Goal: Task Accomplishment & Management: Complete application form

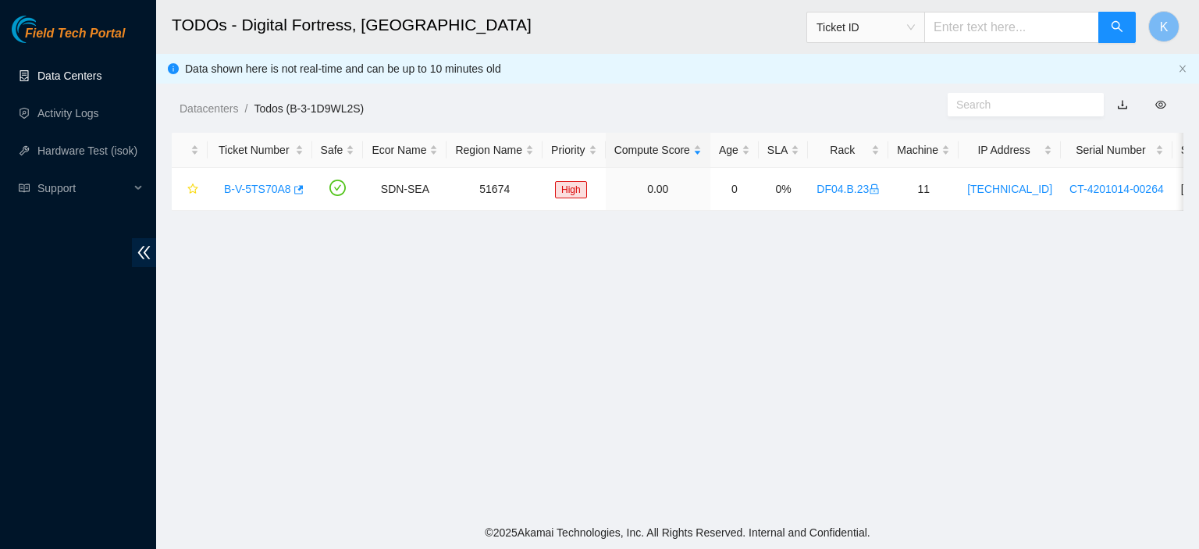
click at [82, 70] on link "Data Centers" at bounding box center [69, 75] width 64 height 12
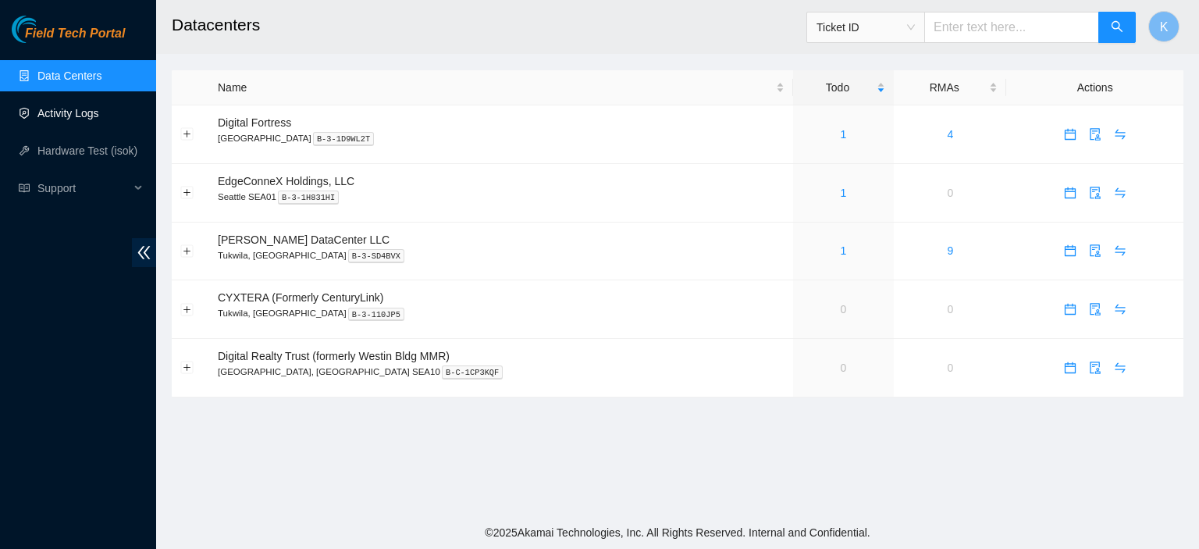
click at [84, 108] on link "Activity Logs" at bounding box center [68, 113] width 62 height 12
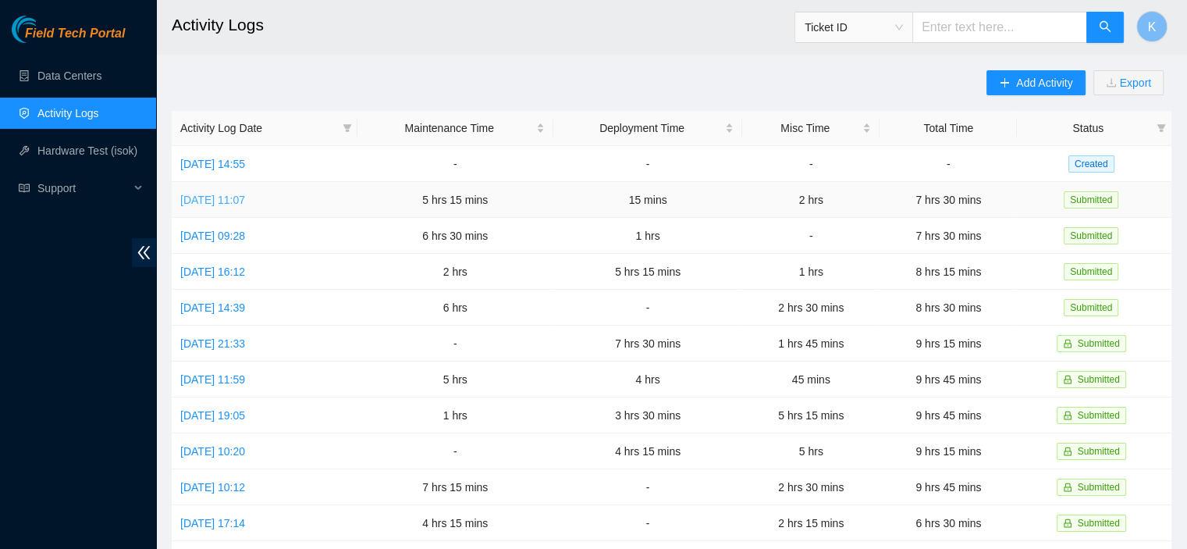
click at [245, 199] on link "Wed, 13 Aug 2025 11:07" at bounding box center [212, 200] width 65 height 12
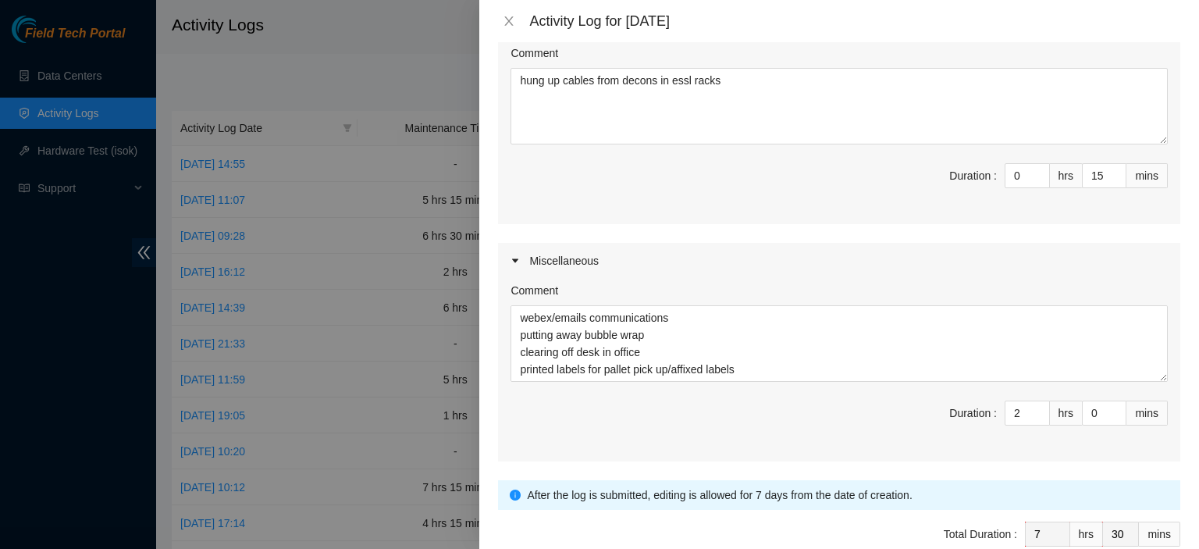
scroll to position [859, 0]
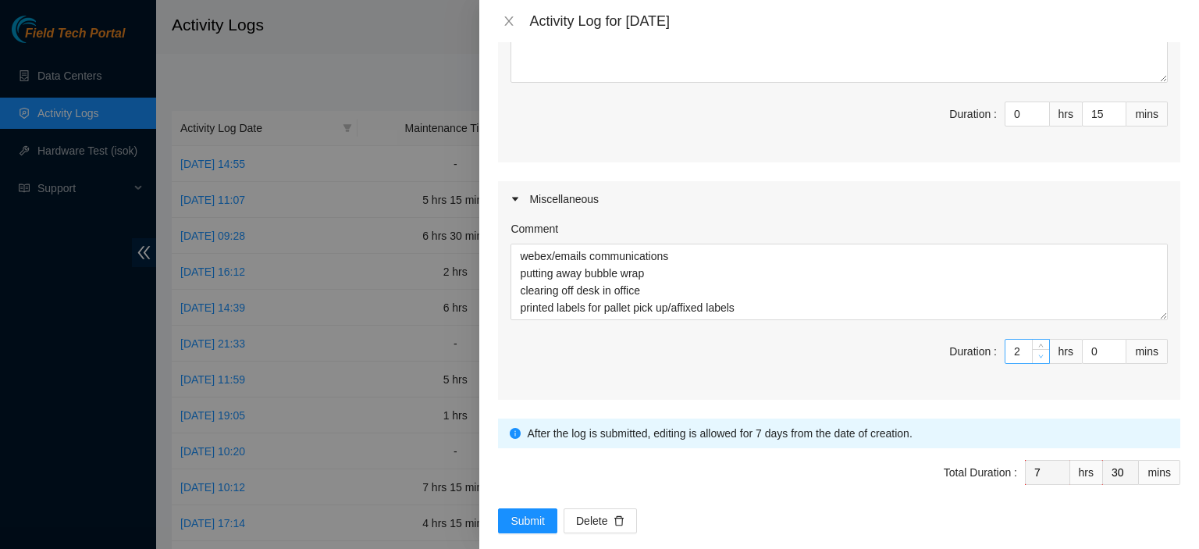
click at [1037, 352] on span "down" at bounding box center [1041, 356] width 9 height 9
type input "1"
type input "6"
type input "0"
type input "5"
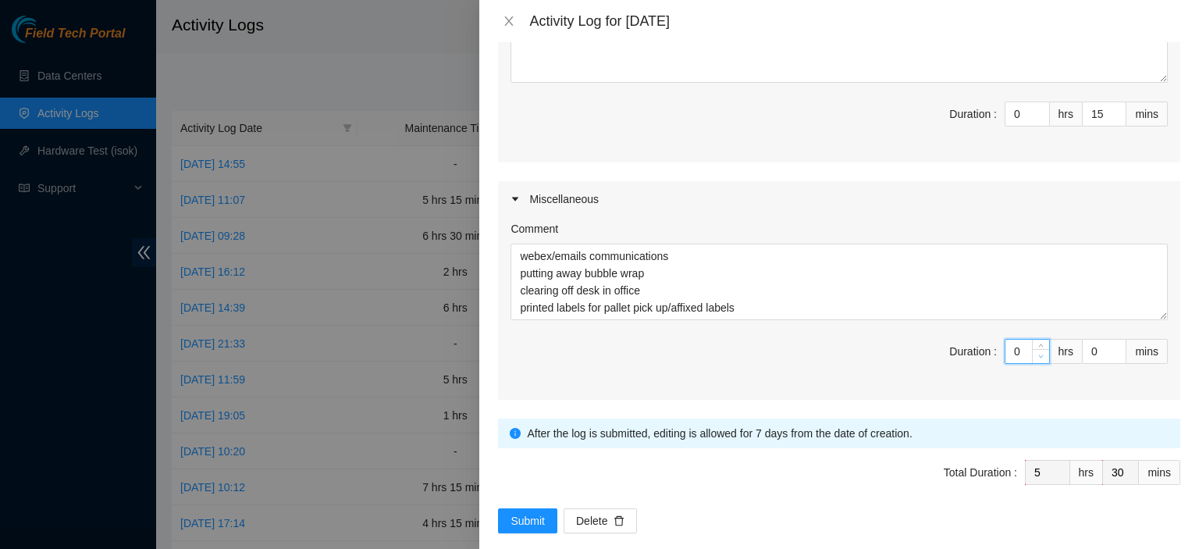
click at [1037, 352] on span "down" at bounding box center [1041, 356] width 9 height 9
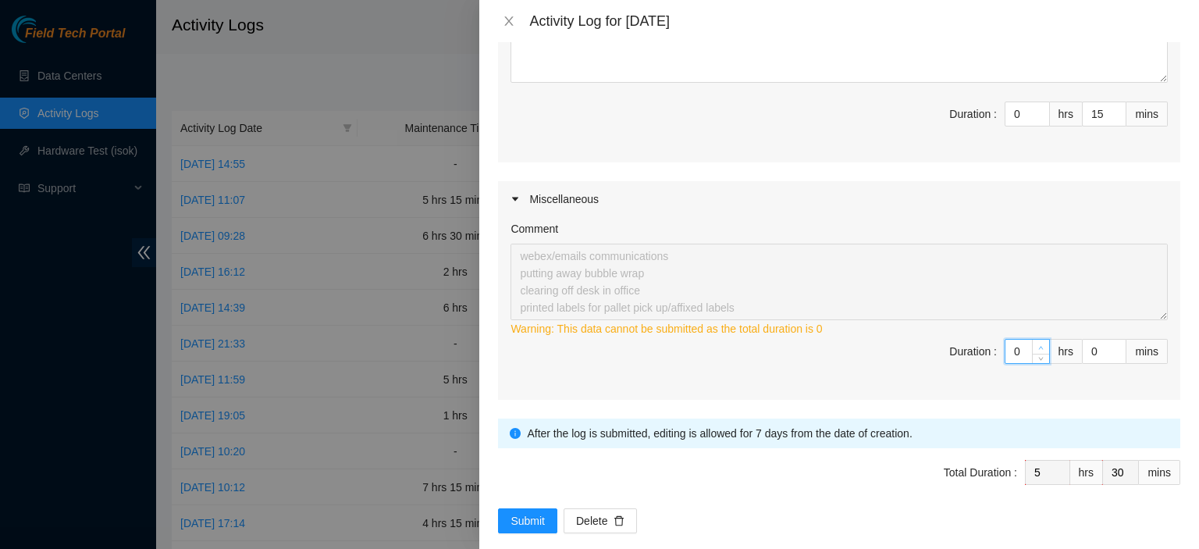
type input "1"
type input "6"
click at [1039, 346] on icon "up" at bounding box center [1041, 347] width 5 height 3
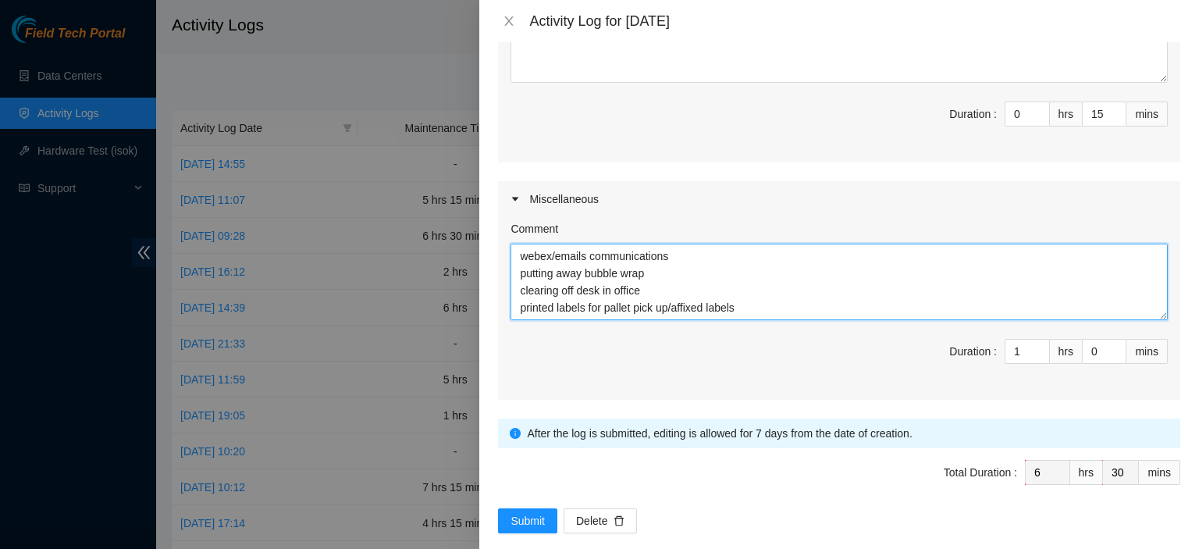
drag, startPoint x: 746, startPoint y: 293, endPoint x: 493, endPoint y: 208, distance: 266.6
click at [493, 208] on div "Note: This activity log is for informational purposes only. You will not be pai…" at bounding box center [839, 295] width 720 height 507
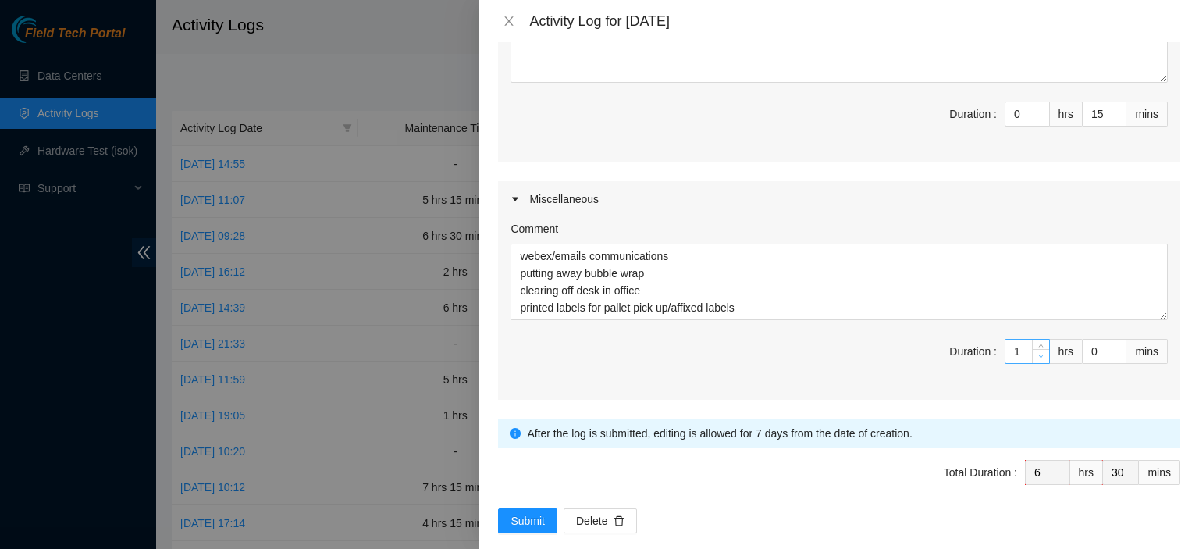
type input "0"
type input "5"
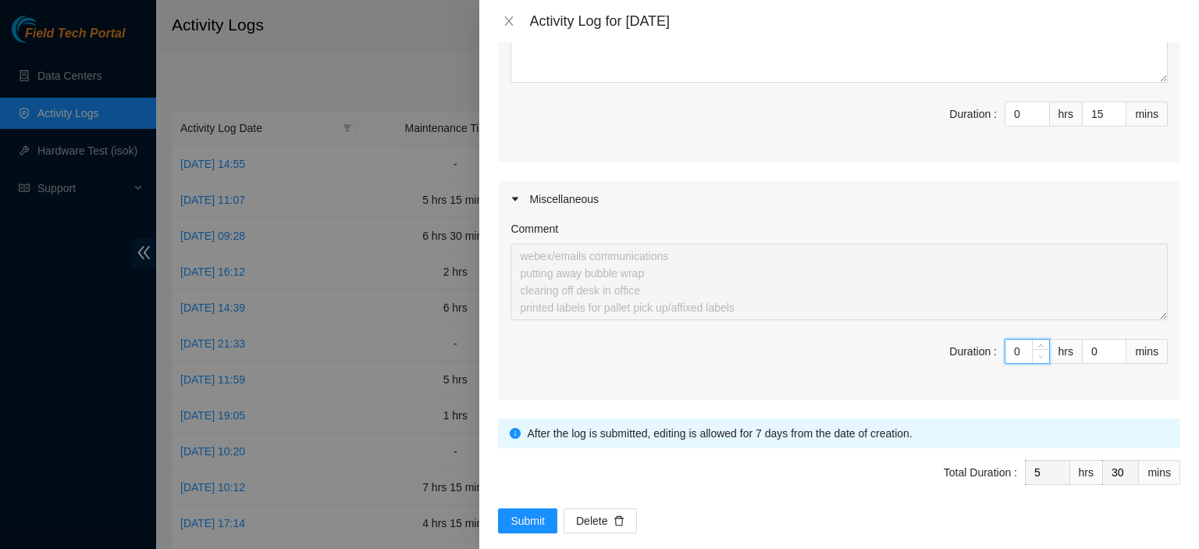
click at [1038, 354] on icon "down" at bounding box center [1040, 356] width 5 height 5
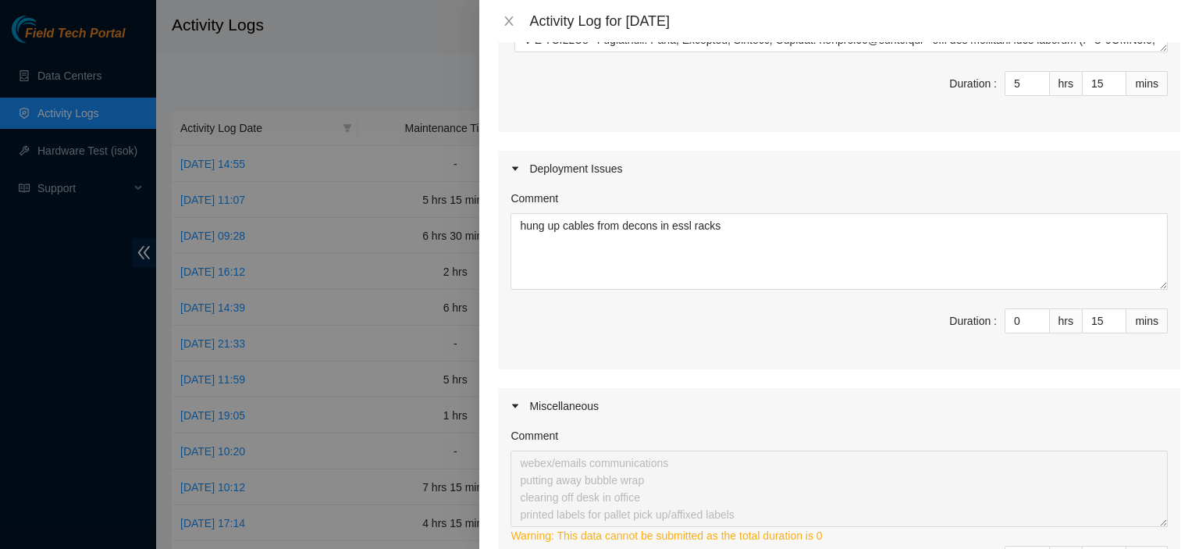
scroll to position [646, 0]
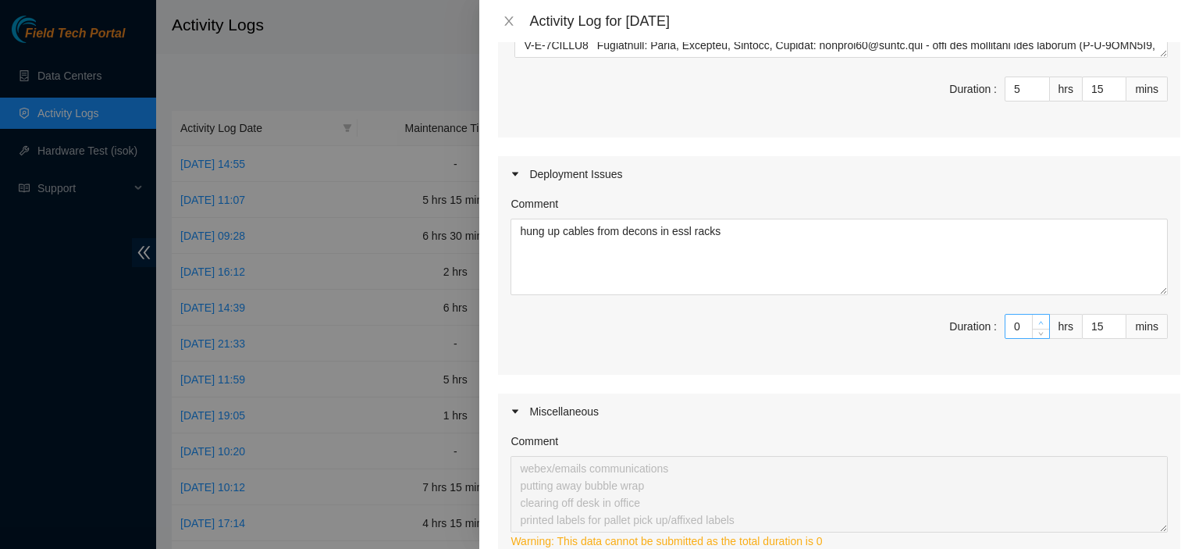
type input "1"
type input "6"
click at [1038, 320] on icon "up" at bounding box center [1040, 322] width 5 height 5
click at [888, 223] on textarea "hung up cables from decons in essl racks" at bounding box center [838, 257] width 657 height 76
click at [1038, 320] on icon "up" at bounding box center [1040, 322] width 5 height 5
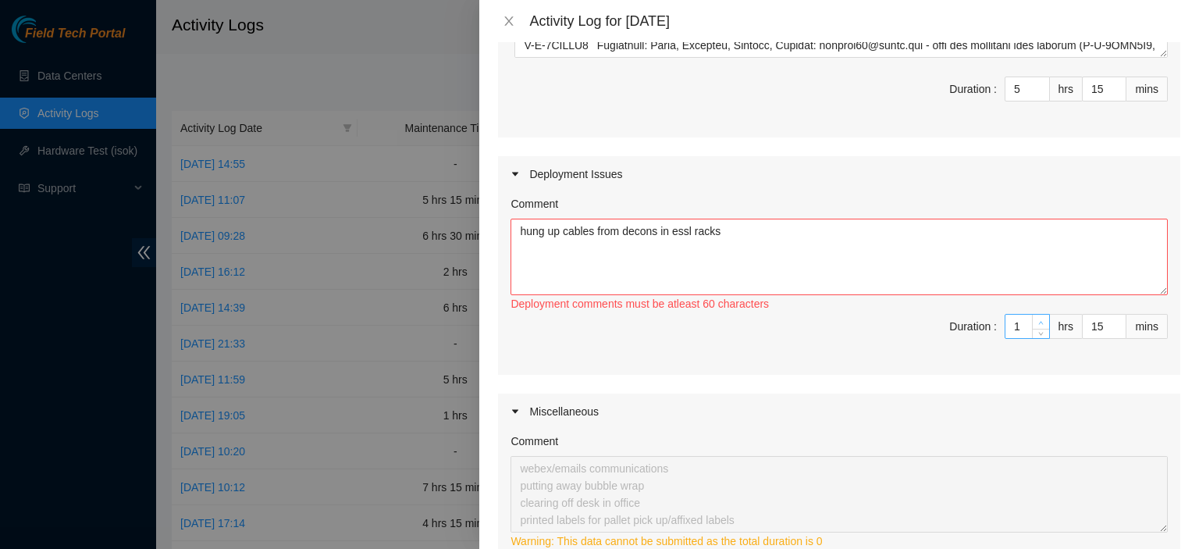
type input "2"
type input "7"
click at [967, 244] on textarea "hung up cables from decons in essl racks" at bounding box center [838, 257] width 657 height 76
paste textarea "webex/emails communications putting away bubble wrap clearing off desk in offic…"
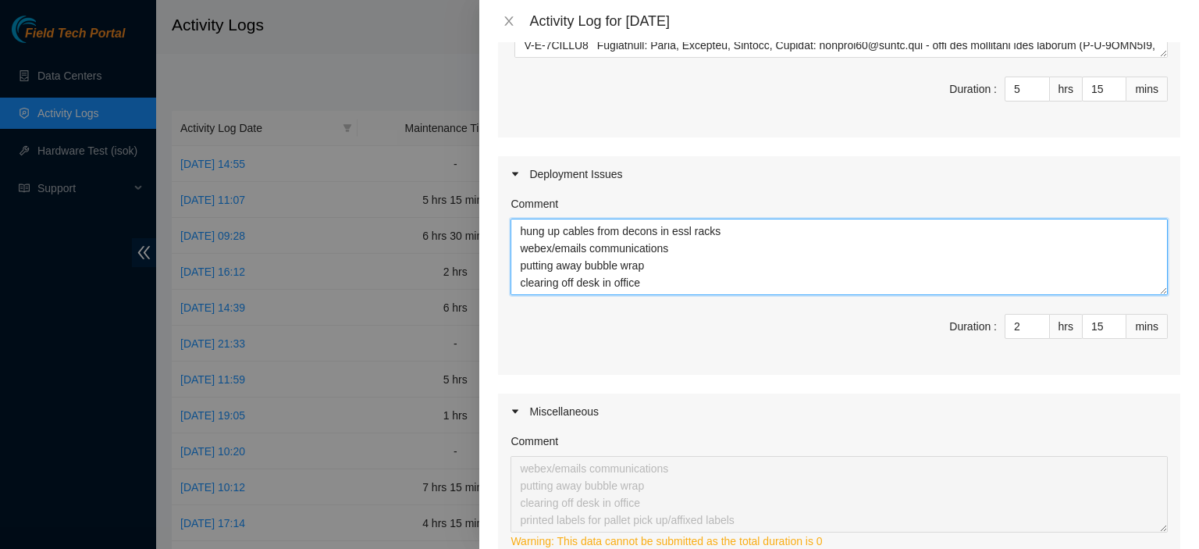
scroll to position [12, 0]
type textarea "hung up cables from decons in essl racks webex/emails communications putting aw…"
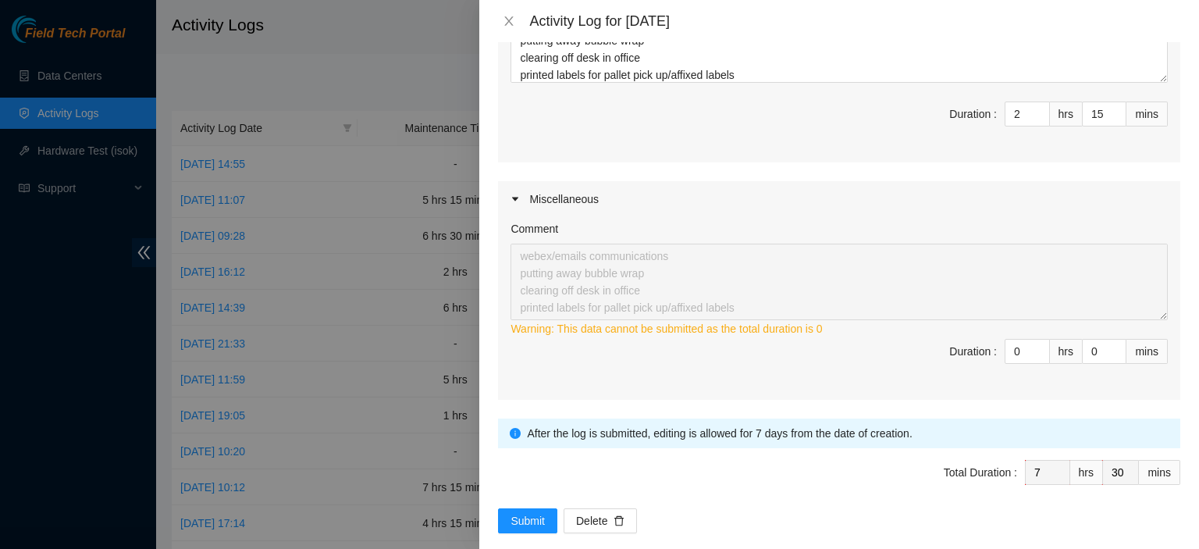
scroll to position [103, 0]
click at [1037, 343] on span "up" at bounding box center [1041, 347] width 9 height 9
type input "1"
type input "8"
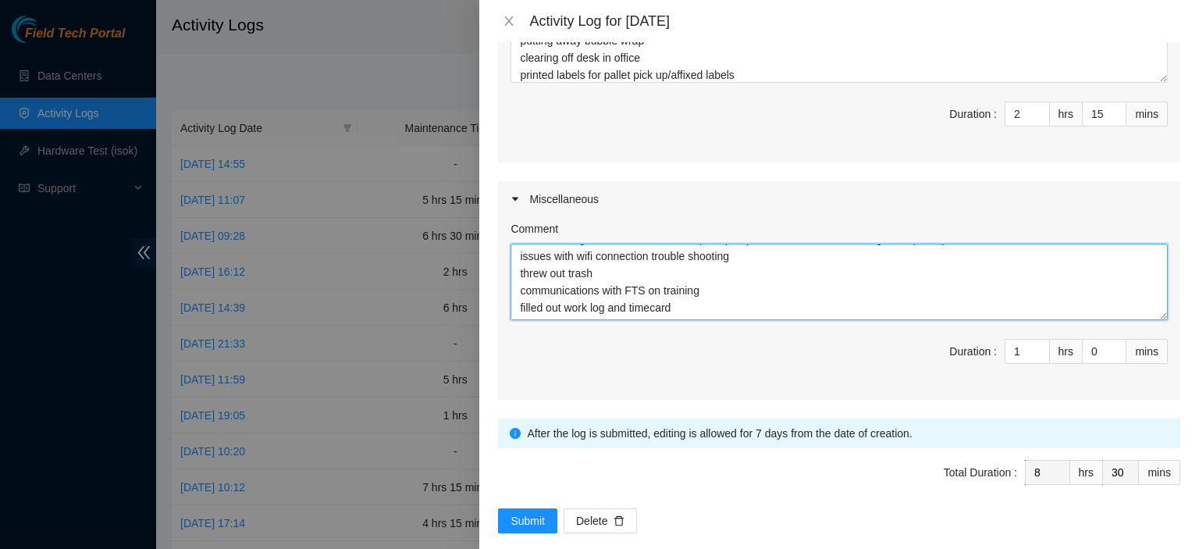
scroll to position [0, 0]
drag, startPoint x: 691, startPoint y: 294, endPoint x: 414, endPoint y: 202, distance: 291.3
click at [414, 202] on div "Activity Log for 13-08-2025 Note: This activity log is for informational purpos…" at bounding box center [599, 274] width 1199 height 549
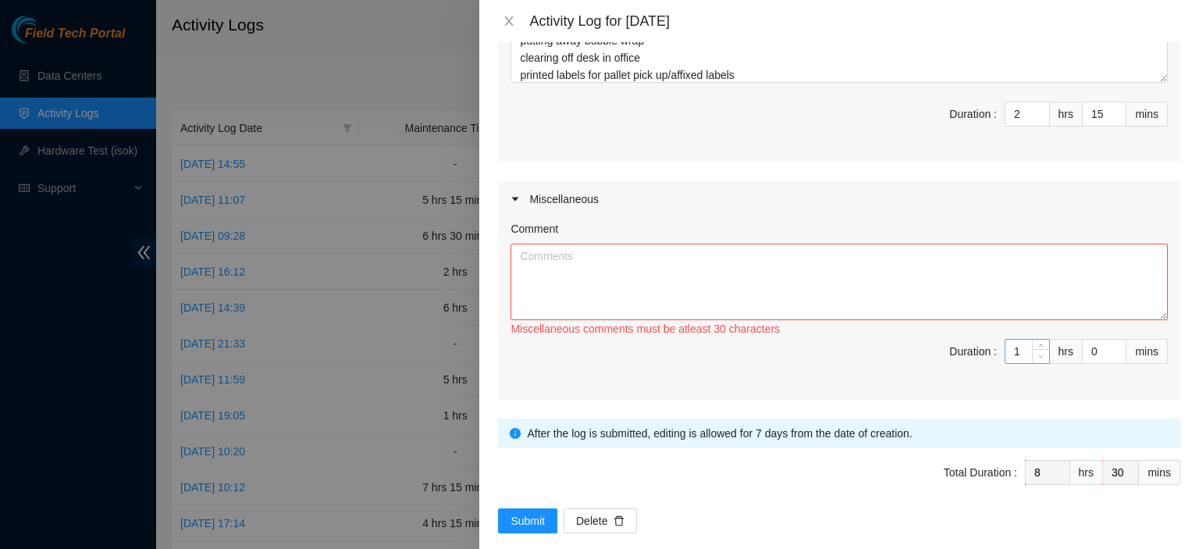
type input "0"
type input "7"
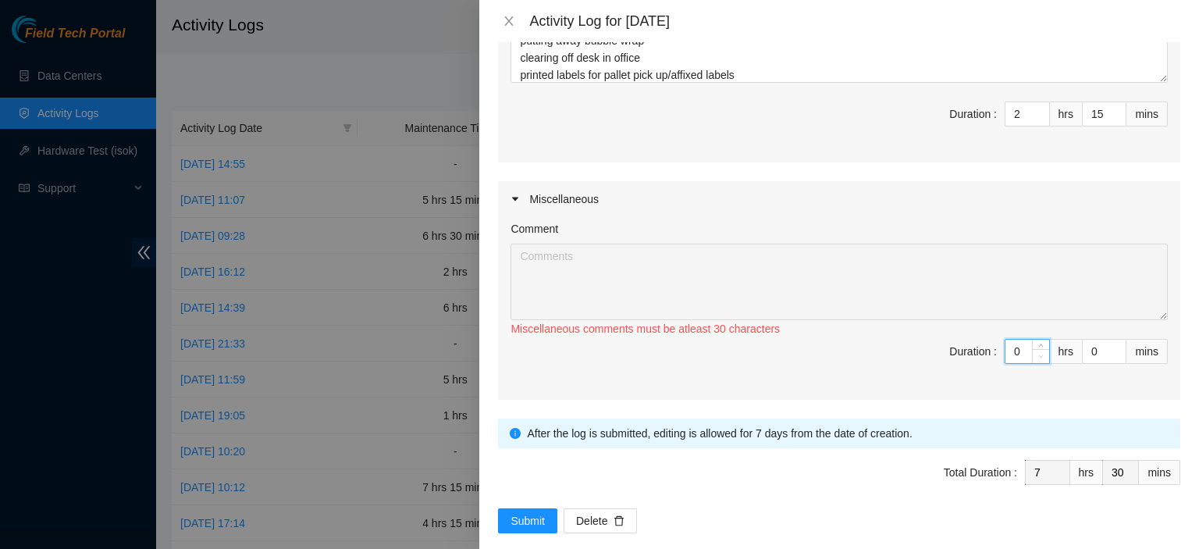
click at [1034, 349] on span "Decrease Value" at bounding box center [1040, 356] width 17 height 14
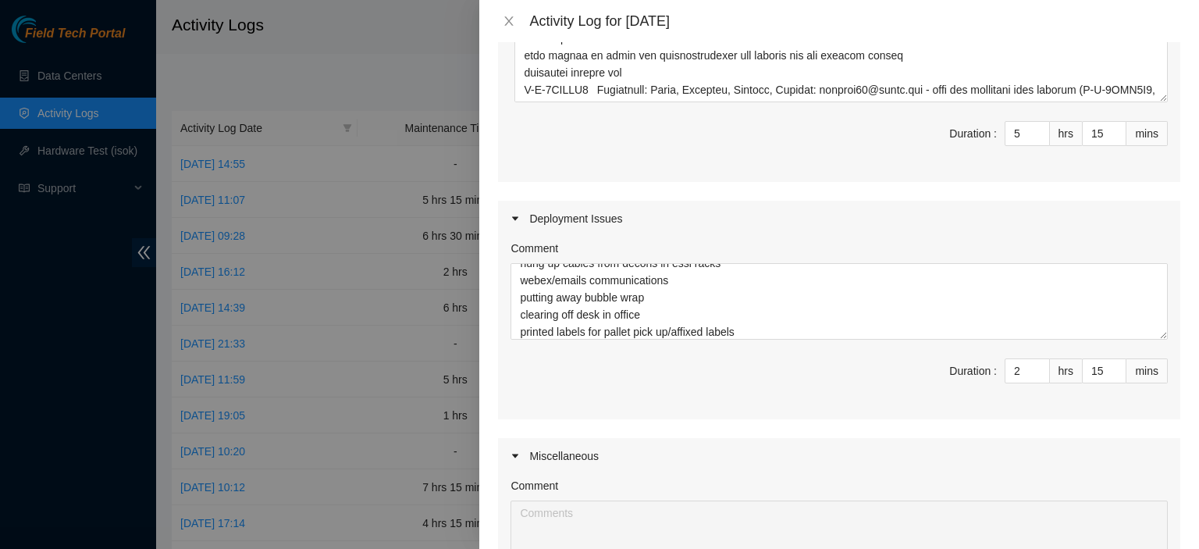
scroll to position [599, 0]
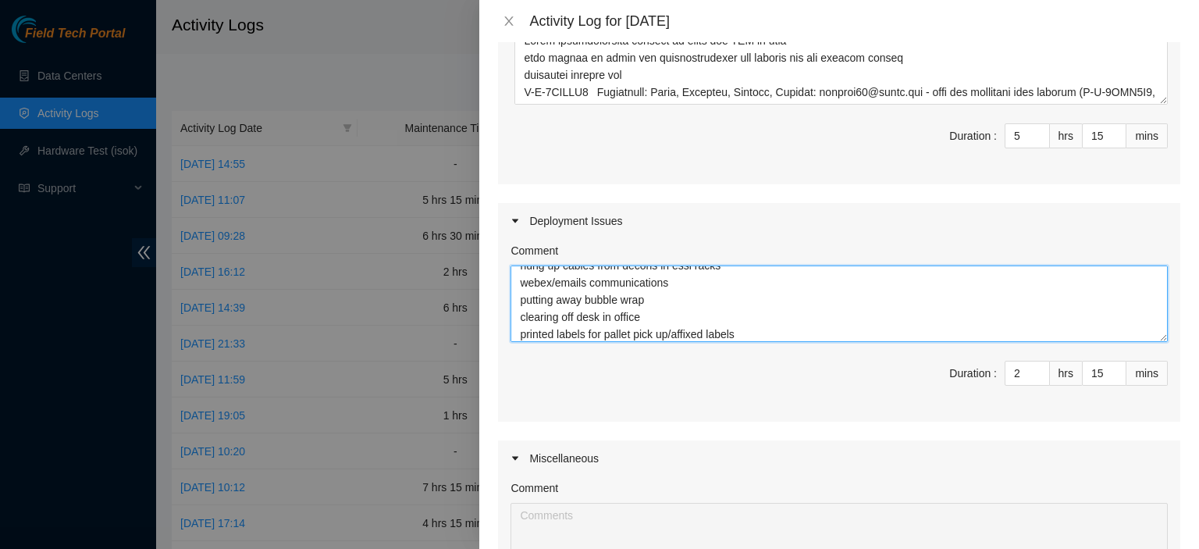
drag, startPoint x: 1142, startPoint y: 315, endPoint x: 1174, endPoint y: 346, distance: 44.2
click at [1170, 443] on div "Note: This activity log is for informational purposes only. You will not be pai…" at bounding box center [839, 295] width 720 height 507
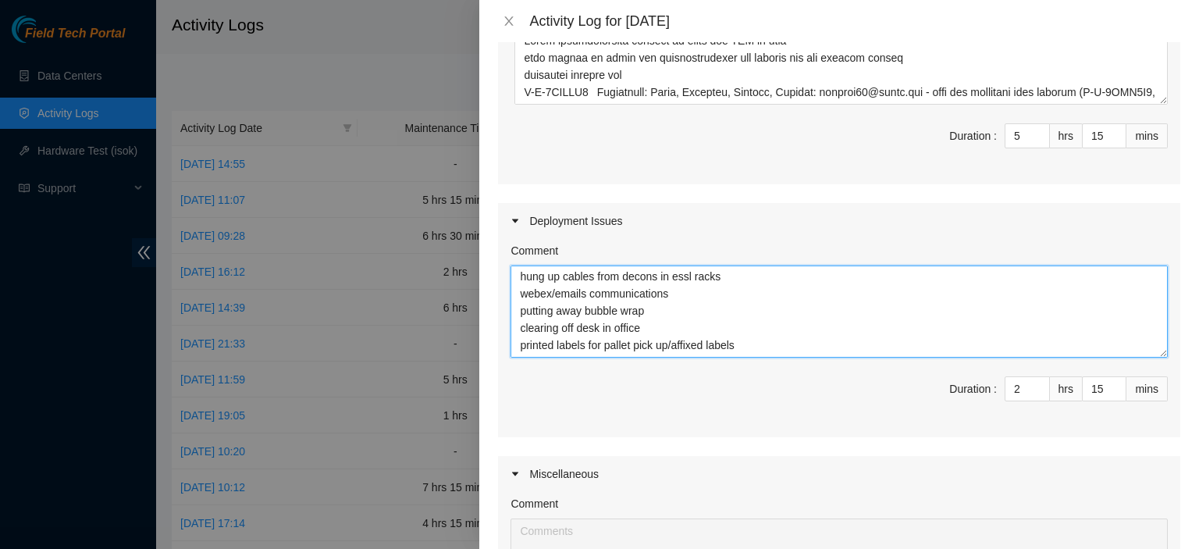
scroll to position [0, 0]
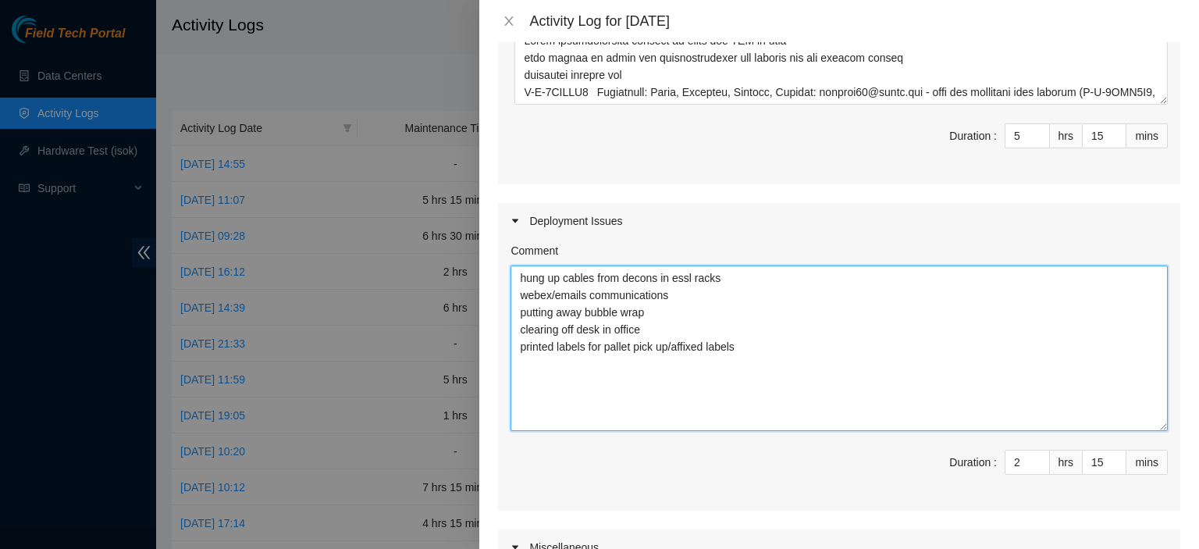
drag, startPoint x: 1149, startPoint y: 315, endPoint x: 1144, endPoint y: 422, distance: 107.9
click at [1144, 422] on textarea "hung up cables from decons in essl racks webex/emails communications putting aw…" at bounding box center [838, 347] width 657 height 165
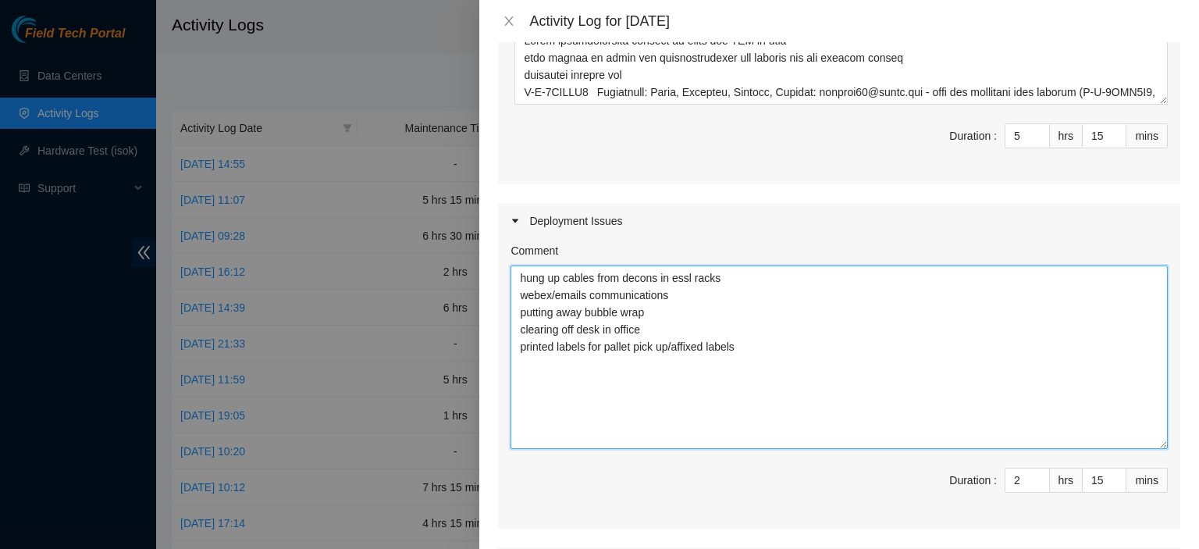
drag, startPoint x: 518, startPoint y: 274, endPoint x: 782, endPoint y: 347, distance: 273.6
click at [782, 347] on textarea "hung up cables from decons in essl racks webex/emails communications putting aw…" at bounding box center [838, 356] width 657 height 183
paste textarea "loaded up cart after scheduling fed ex ground pickup shipping scheduled for nex…"
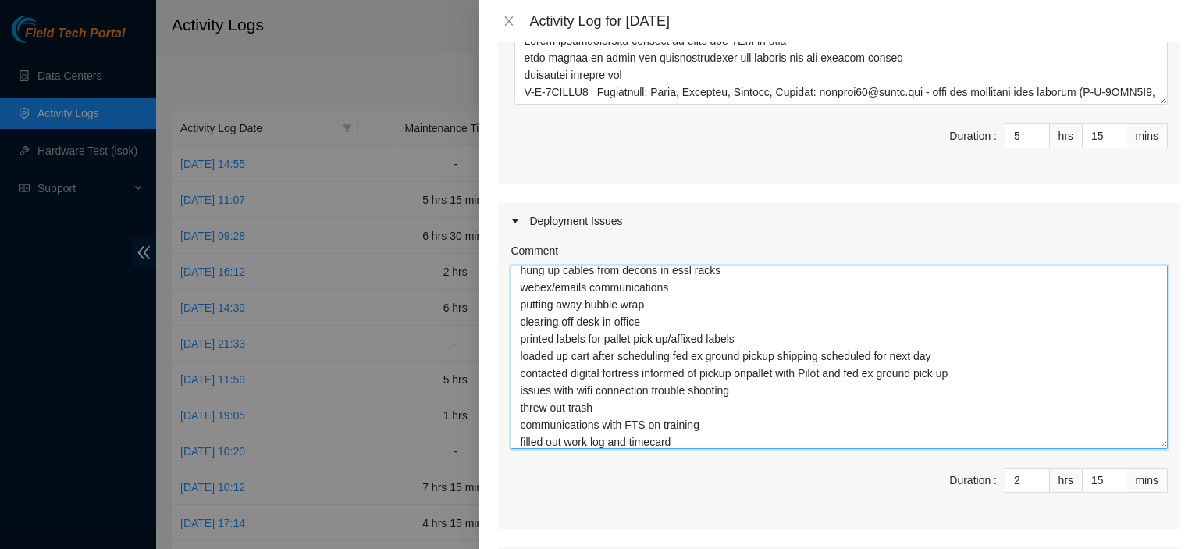
scroll to position [12, 0]
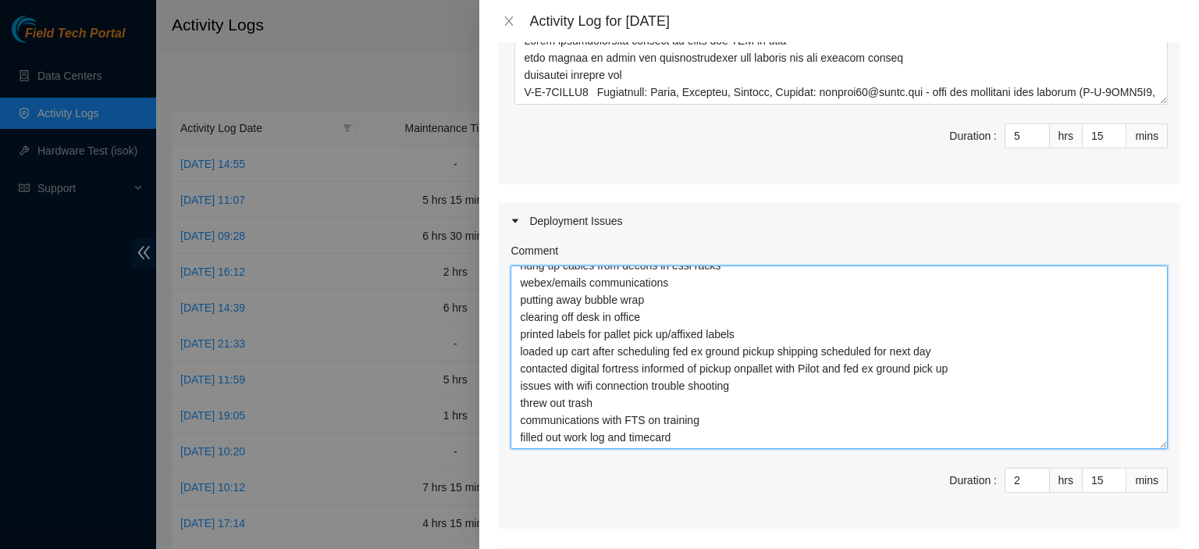
drag, startPoint x: 515, startPoint y: 405, endPoint x: 720, endPoint y: 429, distance: 206.6
click at [720, 429] on textarea "hung up cables from decons in essl racks webex/emails communications putting aw…" at bounding box center [838, 356] width 657 height 183
click at [699, 414] on textarea "hung up cables from decons in essl racks webex/emails communications putting aw…" at bounding box center [838, 356] width 657 height 183
click at [514, 382] on textarea "hung up cables from decons in essl racks webex/emails communications putting aw…" at bounding box center [838, 356] width 657 height 183
drag, startPoint x: 518, startPoint y: 358, endPoint x: 727, endPoint y: 399, distance: 213.1
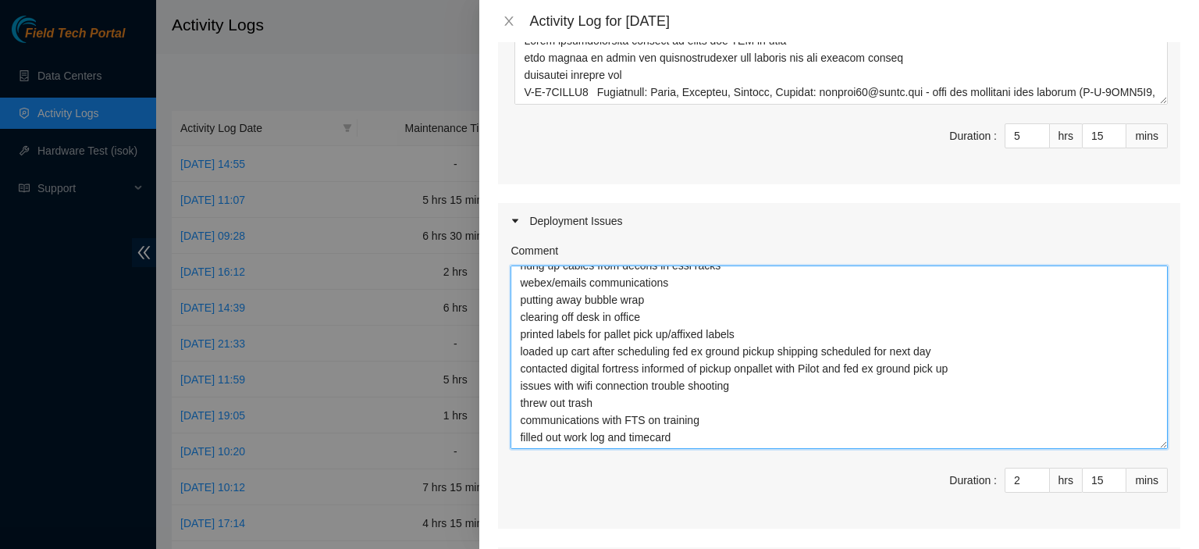
click at [732, 419] on textarea "hung up cables from decons in essl racks webex/emails communications putting aw…" at bounding box center [838, 356] width 657 height 183
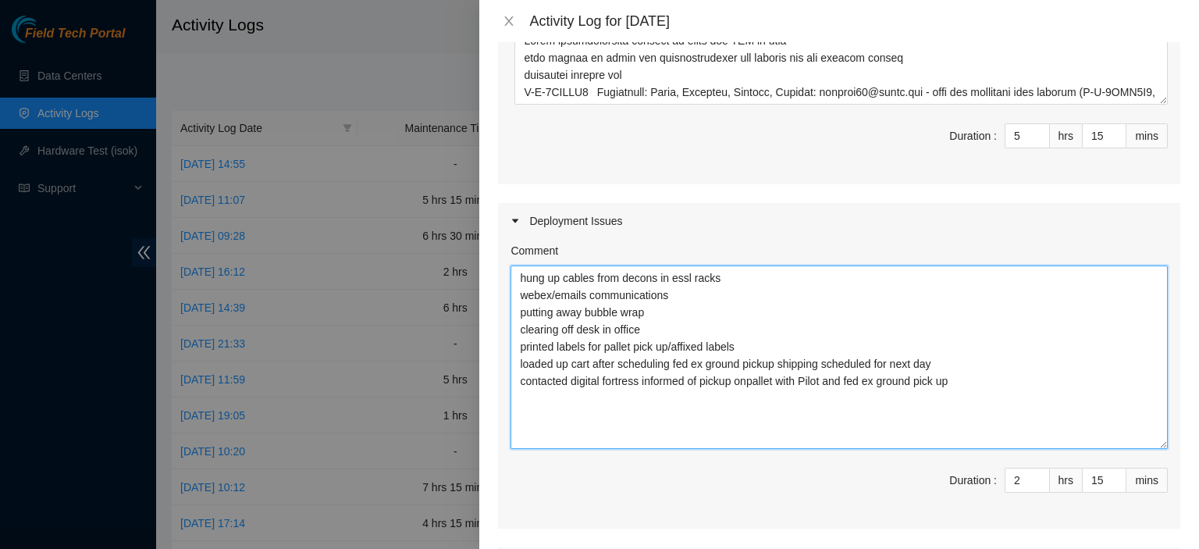
scroll to position [0, 0]
type textarea "hung up cables from decons in essl racks webex/emails communications putting aw…"
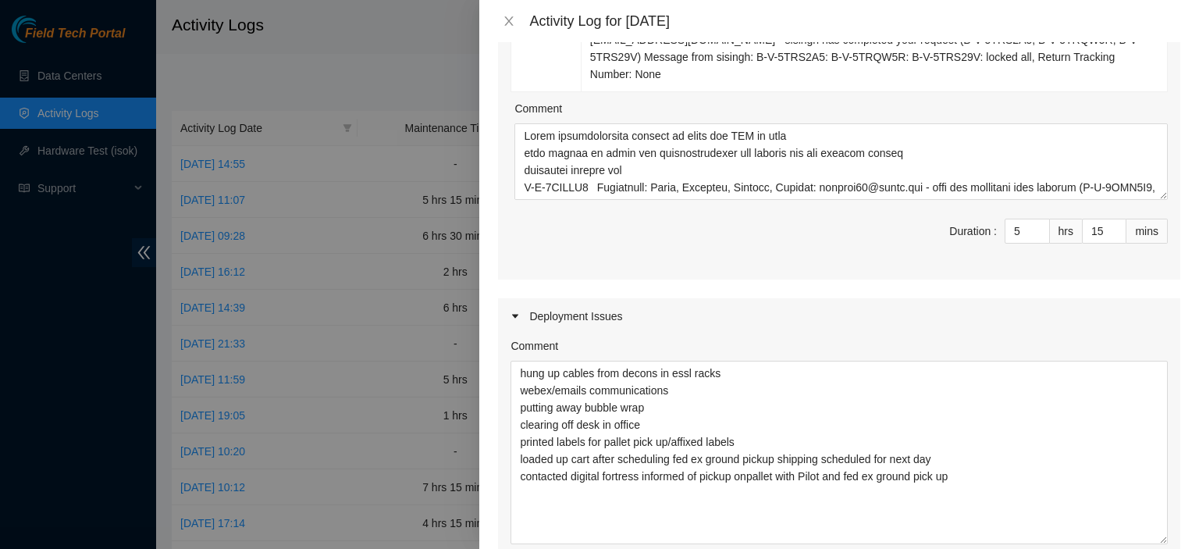
scroll to position [487, 0]
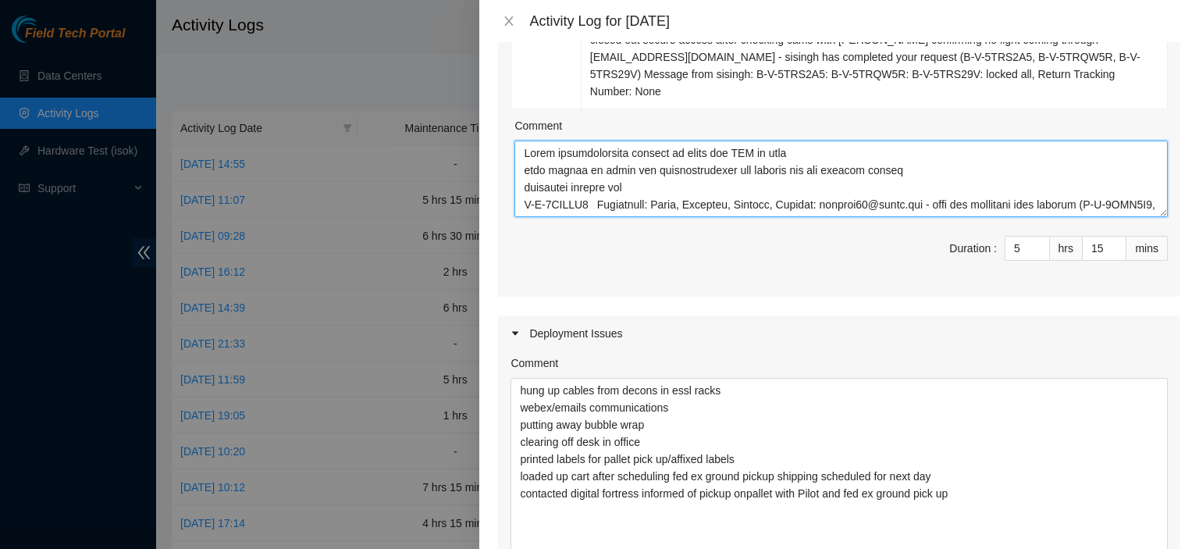
click at [1133, 189] on textarea "Comment" at bounding box center [840, 179] width 653 height 76
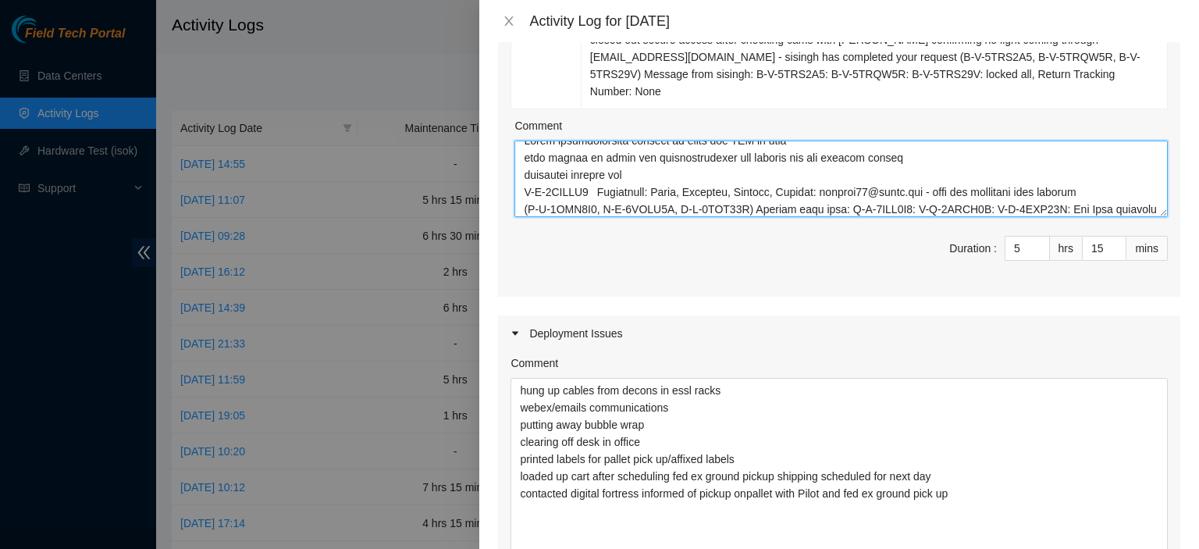
paste textarea "issues with wifi connection trouble shooting threw out trash communications wit…"
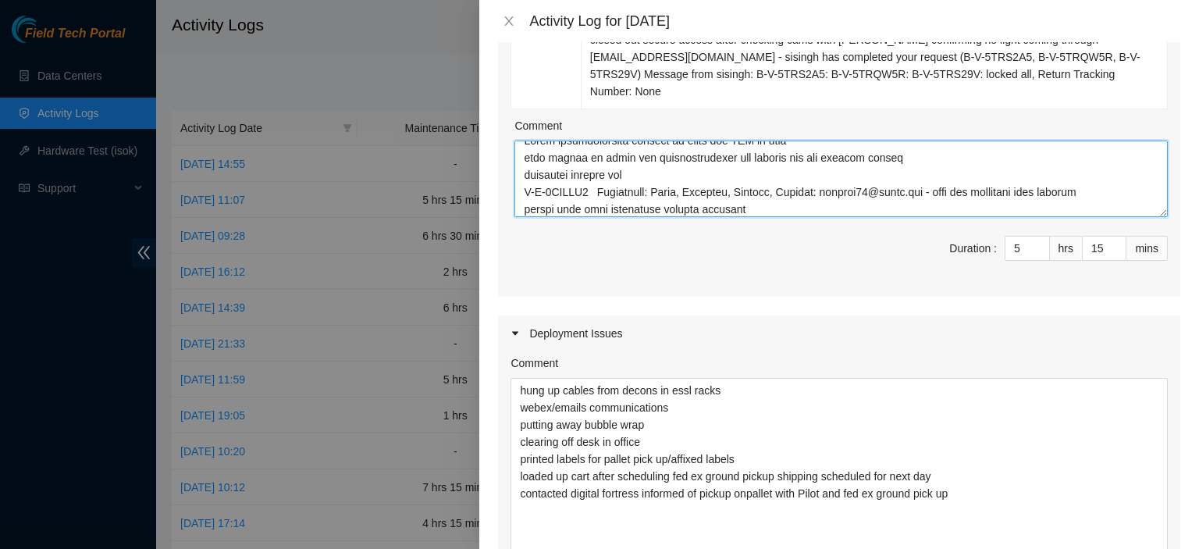
scroll to position [64, 0]
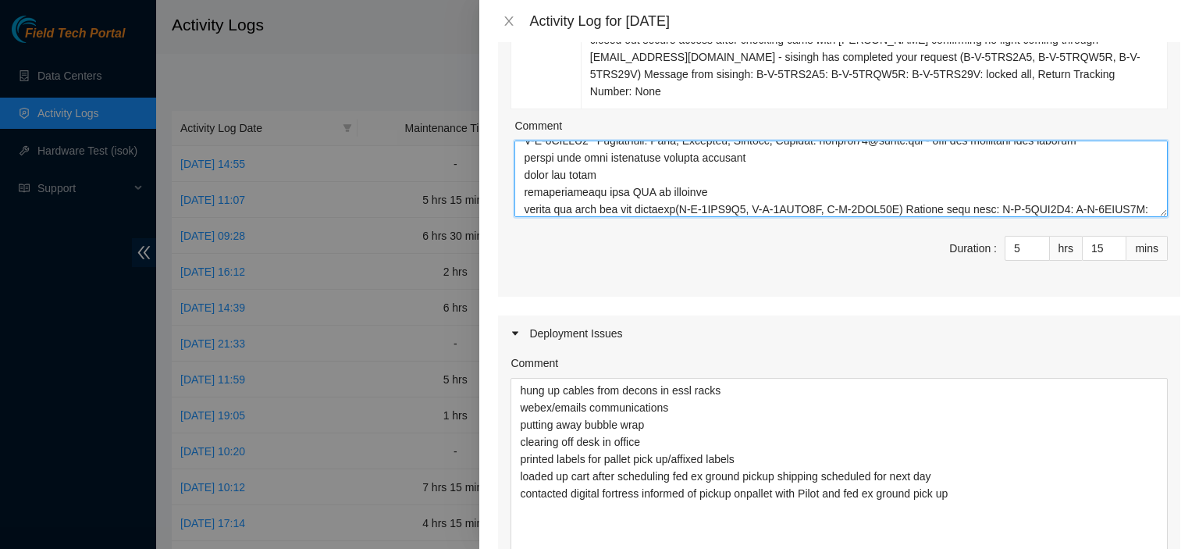
type textarea "Webex communications checked on queue for DRT as well some delays in start etc …"
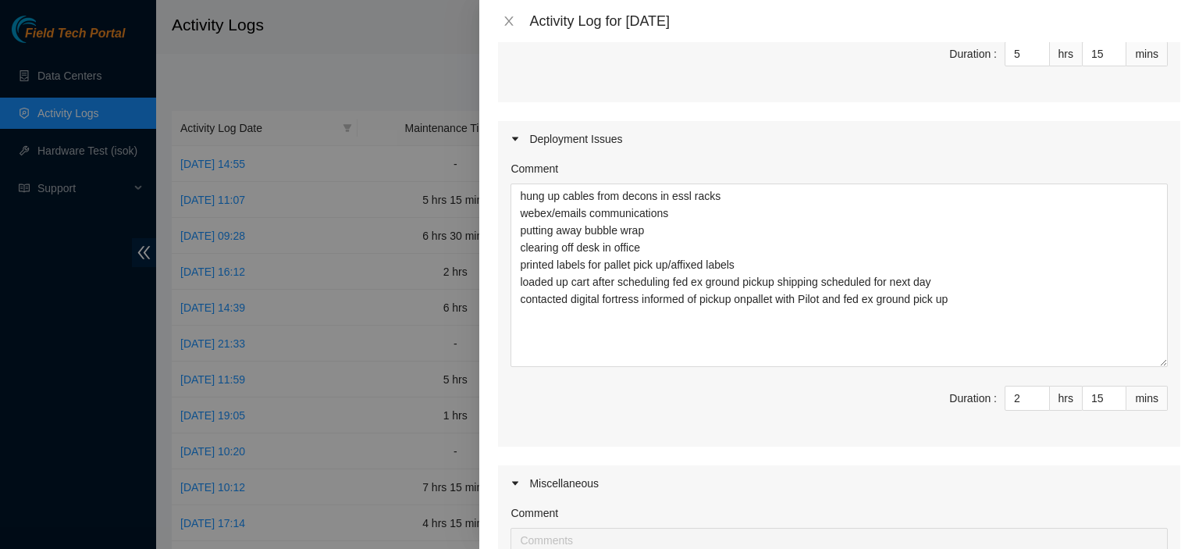
scroll to position [703, 0]
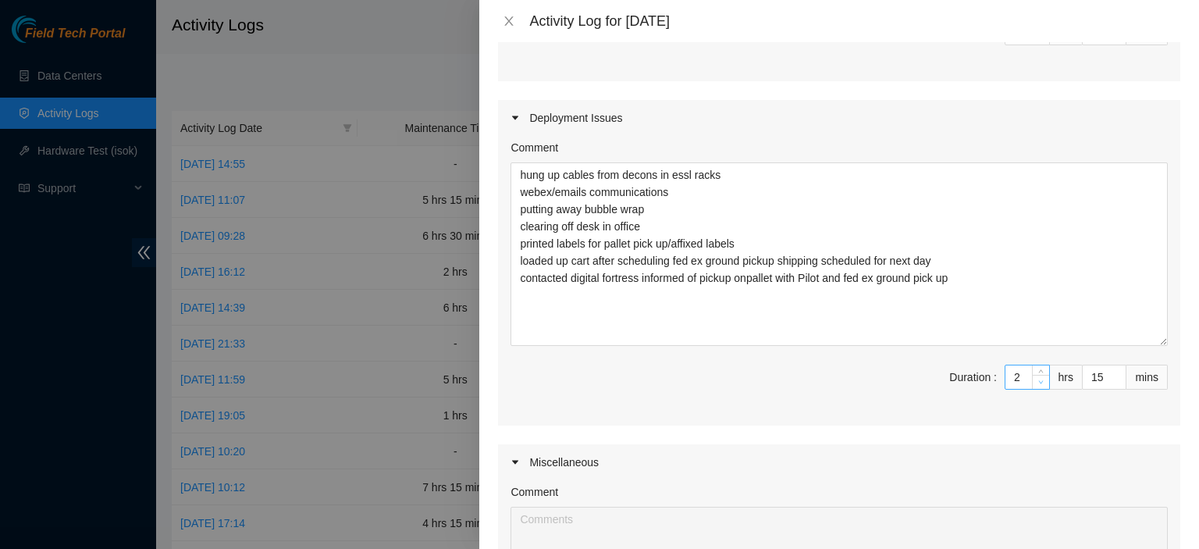
click at [1032, 375] on span "Decrease Value" at bounding box center [1040, 382] width 17 height 14
type input "1"
type input "6"
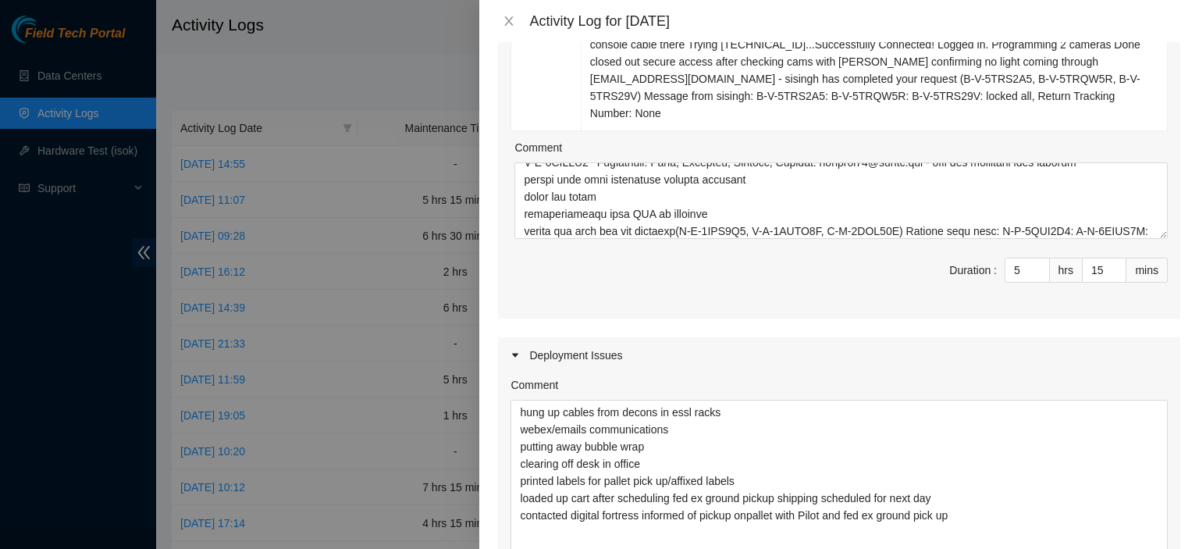
scroll to position [442, 0]
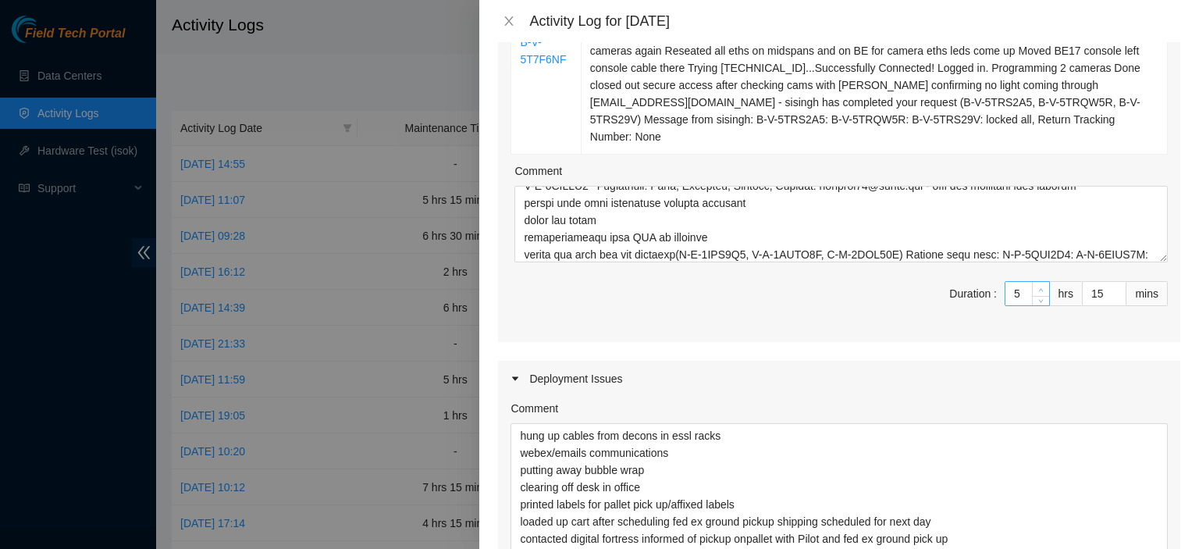
type input "6"
type input "7"
click at [1032, 282] on span "Increase Value" at bounding box center [1040, 289] width 17 height 14
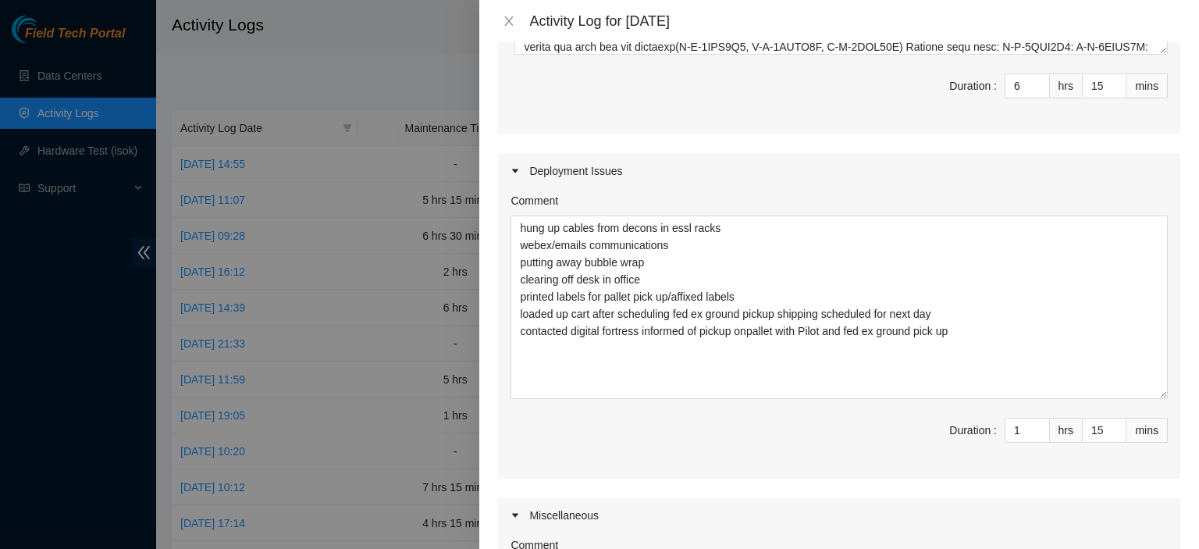
scroll to position [630, 0]
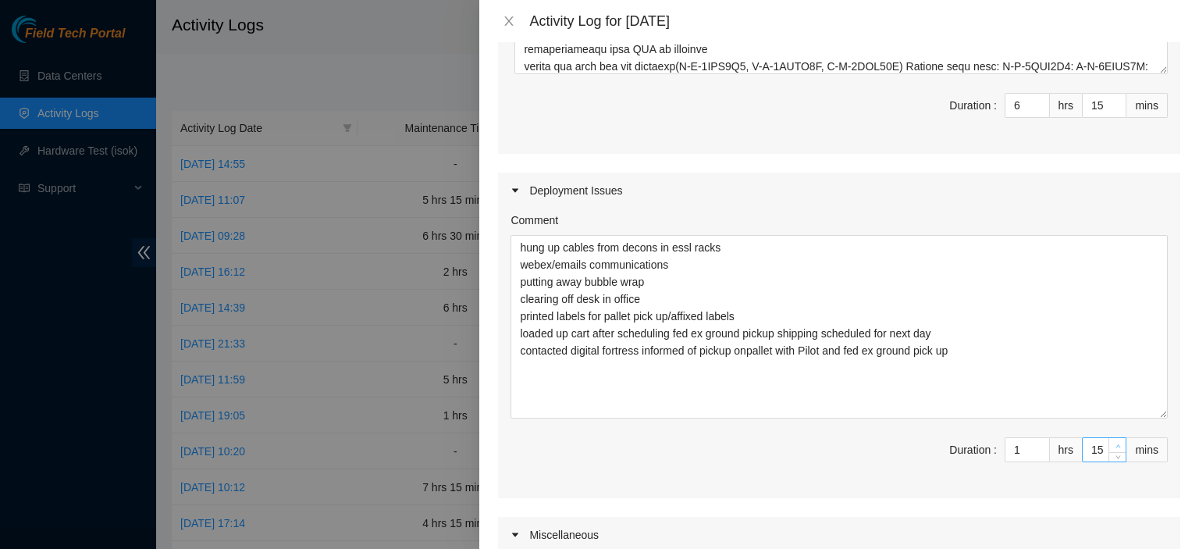
click at [1115, 444] on icon "up" at bounding box center [1117, 445] width 5 height 3
type input "16"
type input "31"
click at [1115, 444] on icon "up" at bounding box center [1117, 445] width 5 height 3
type input "17"
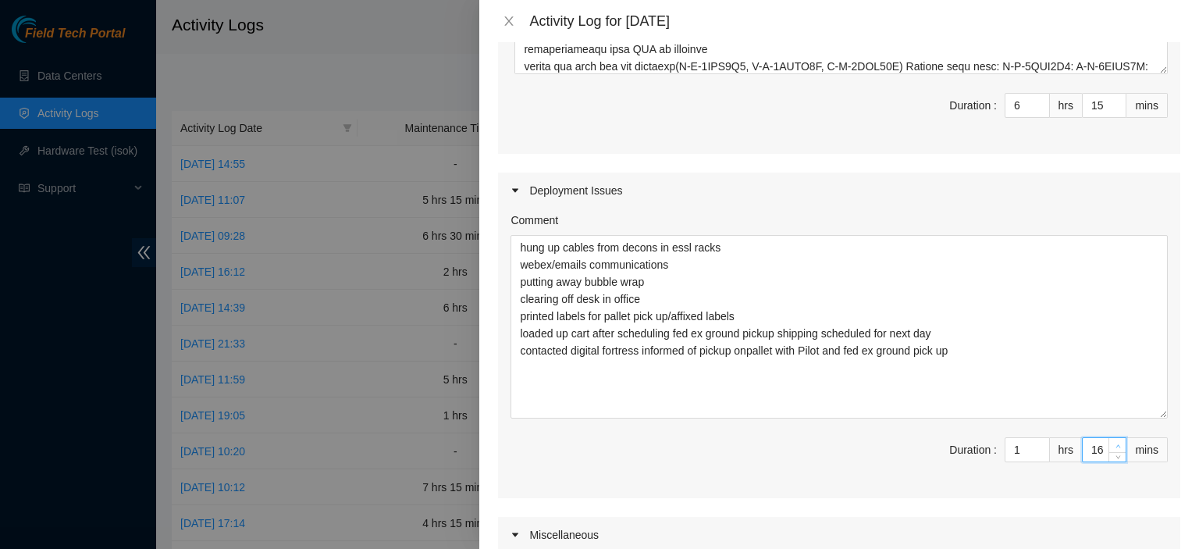
type input "32"
type input "18"
type input "33"
click at [1115, 444] on icon "up" at bounding box center [1117, 445] width 5 height 3
type input "19"
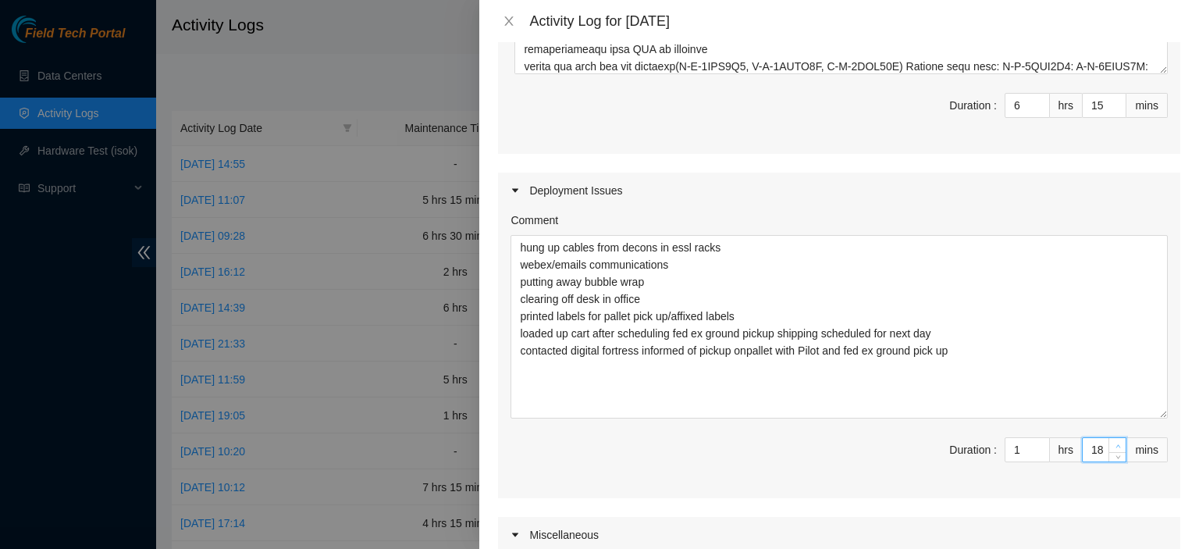
type input "34"
click at [1115, 444] on icon "up" at bounding box center [1117, 445] width 5 height 3
type input "20"
type input "35"
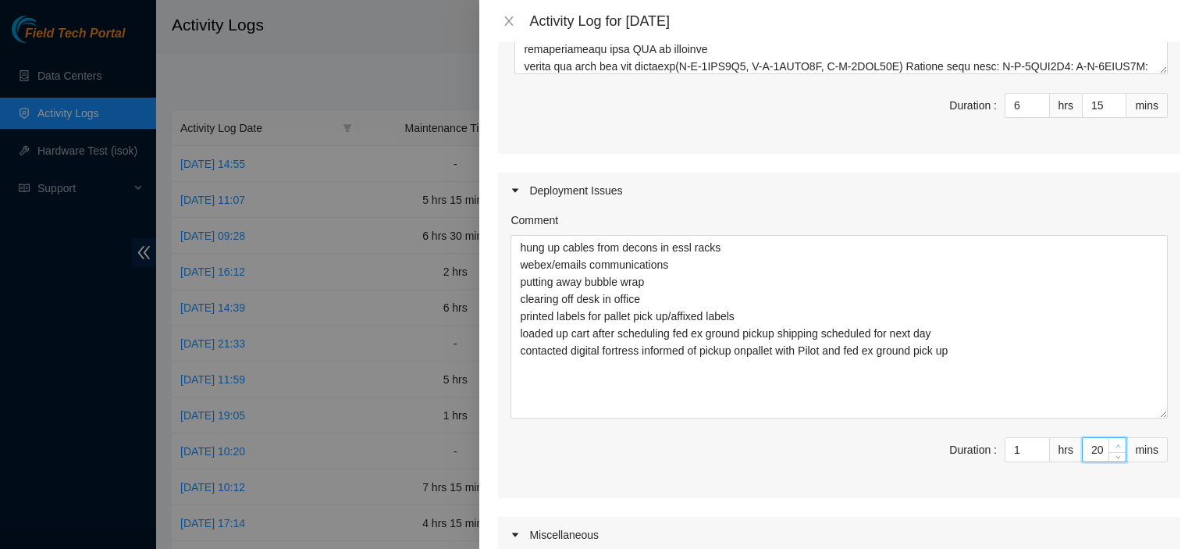
click at [1115, 444] on icon "up" at bounding box center [1117, 445] width 5 height 3
type input "21"
type input "36"
click at [1115, 444] on icon "up" at bounding box center [1117, 445] width 5 height 3
type input "22"
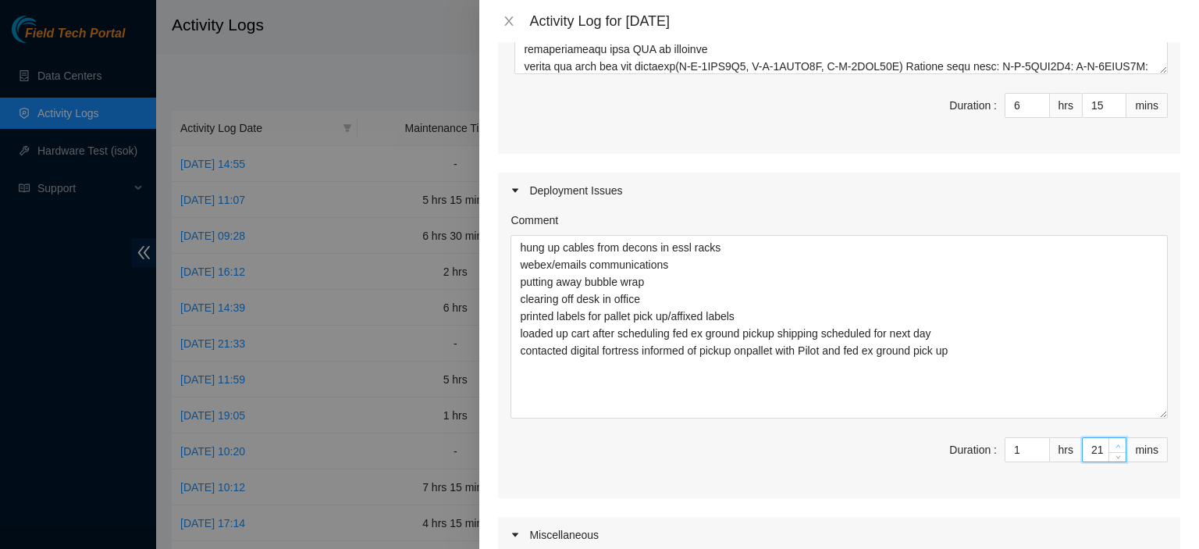
type input "37"
click at [1115, 444] on icon "up" at bounding box center [1117, 445] width 5 height 3
type input "23"
type input "38"
click at [1115, 444] on icon "up" at bounding box center [1117, 445] width 5 height 3
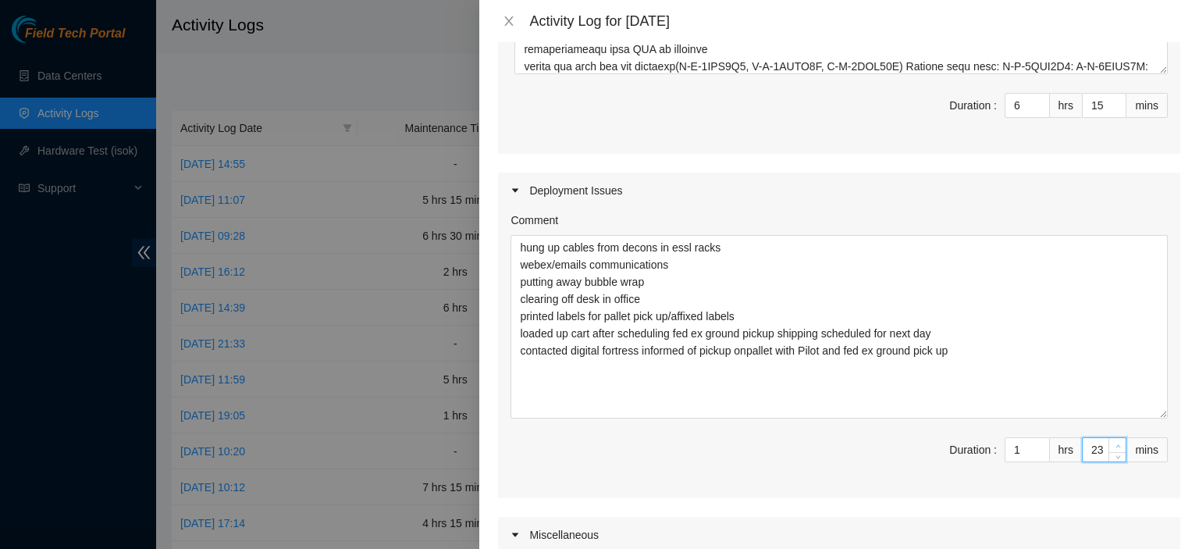
type input "24"
type input "39"
click at [1115, 444] on icon "up" at bounding box center [1117, 445] width 5 height 3
type input "25"
type input "40"
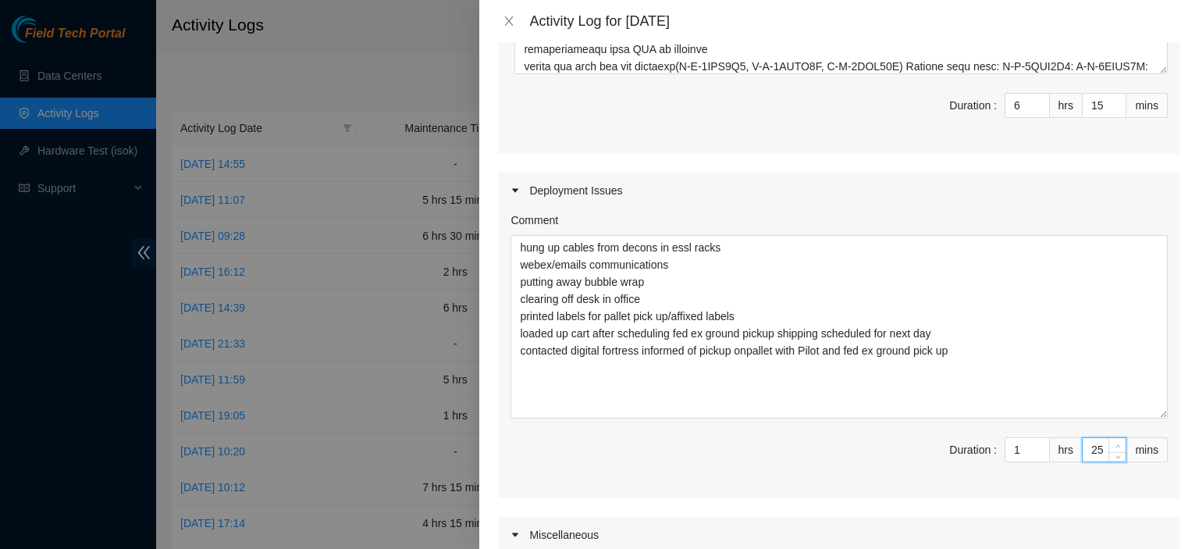
click at [1115, 444] on icon "up" at bounding box center [1117, 445] width 5 height 3
type input "26"
type input "41"
click at [1115, 444] on icon "up" at bounding box center [1117, 445] width 5 height 3
type input "27"
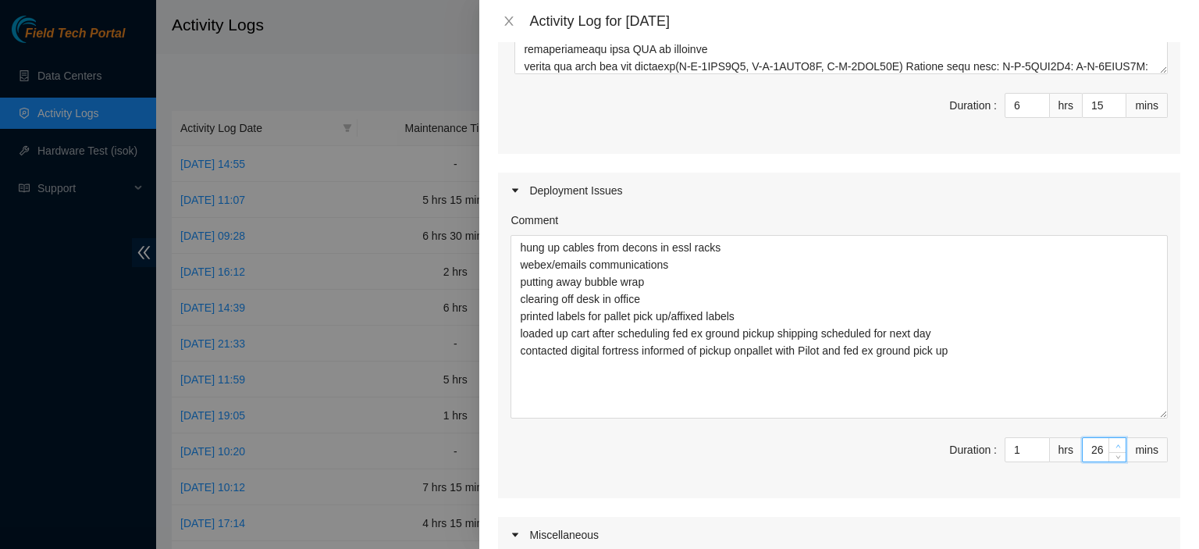
type input "42"
click at [1115, 444] on icon "up" at bounding box center [1117, 445] width 5 height 3
type input "28"
type input "43"
click at [1115, 444] on icon "up" at bounding box center [1117, 445] width 5 height 3
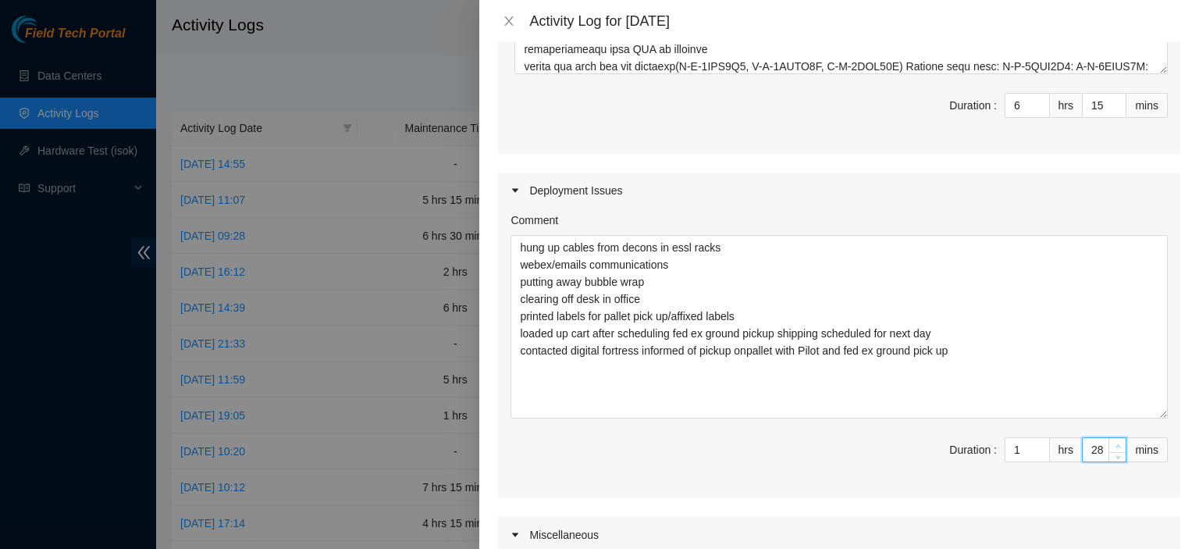
type input "29"
type input "44"
type input "30"
type input "45"
click at [1115, 444] on icon "up" at bounding box center [1117, 445] width 5 height 3
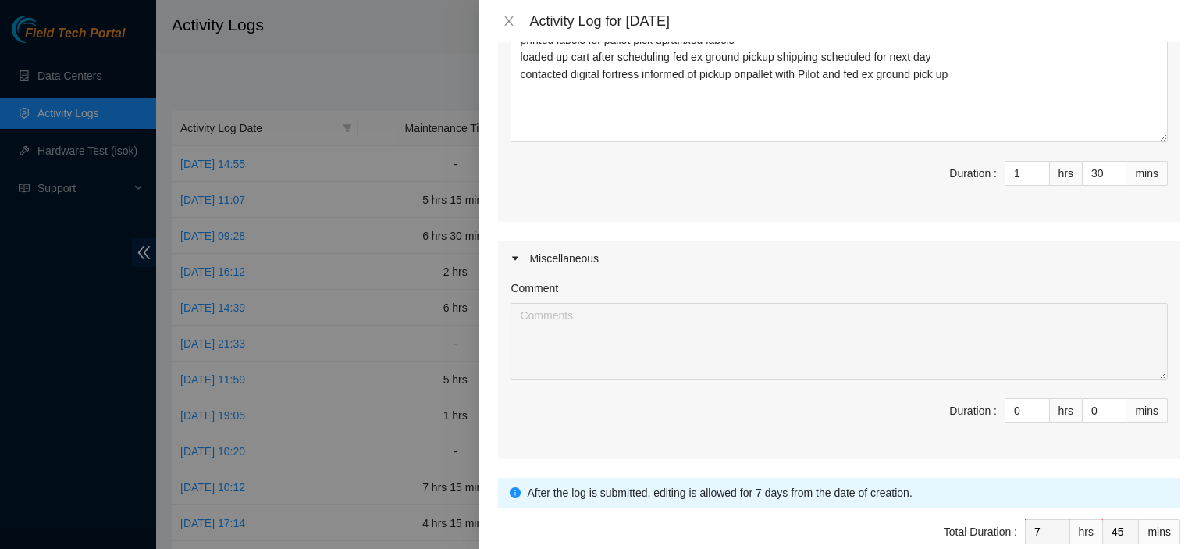
scroll to position [966, 0]
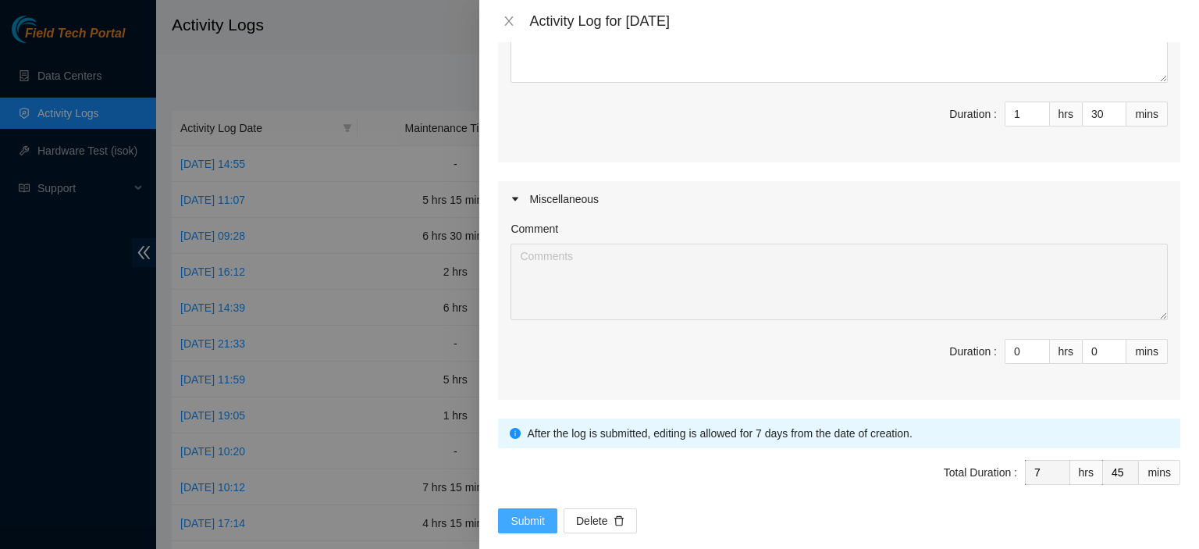
click at [536, 512] on span "Submit" at bounding box center [527, 520] width 34 height 17
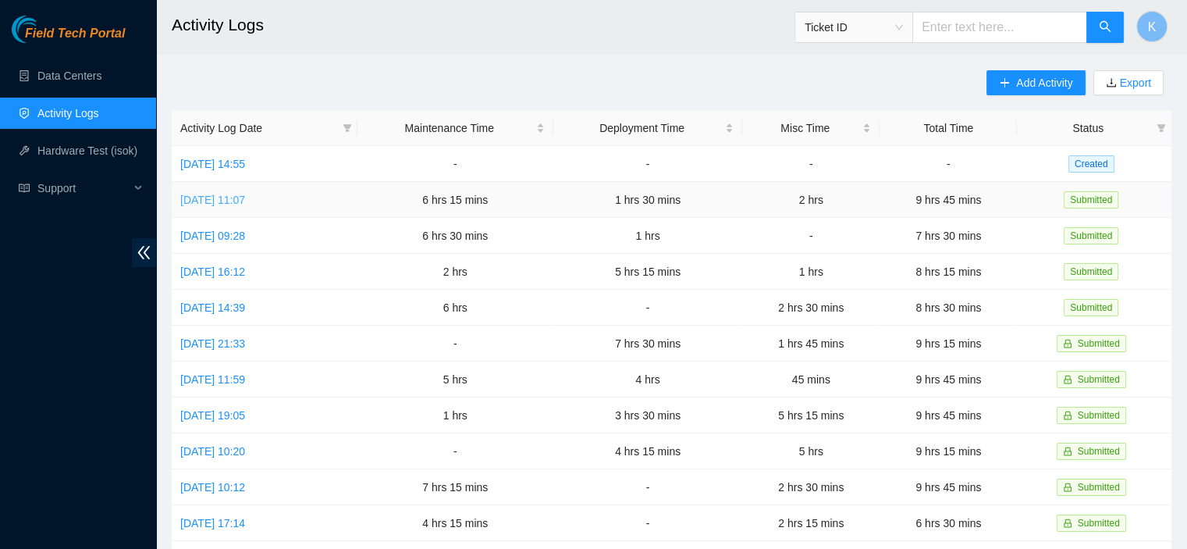
click at [245, 196] on link "Wed, 13 Aug 2025 11:07" at bounding box center [212, 200] width 65 height 12
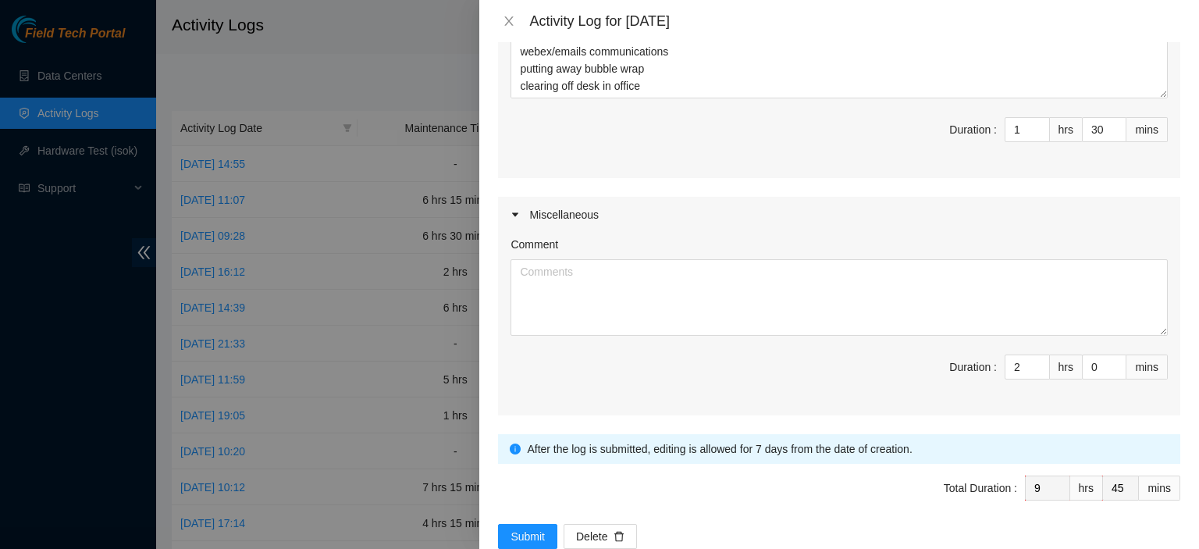
scroll to position [859, 0]
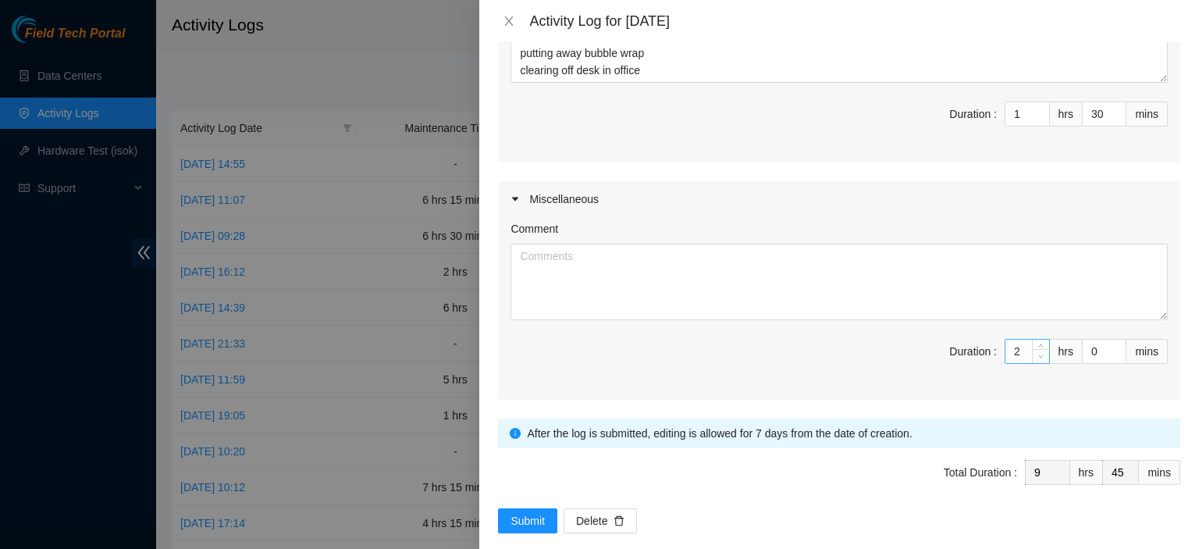
type input "1"
type input "8"
click at [1038, 354] on icon "down" at bounding box center [1040, 356] width 5 height 5
type input "0"
type input "7"
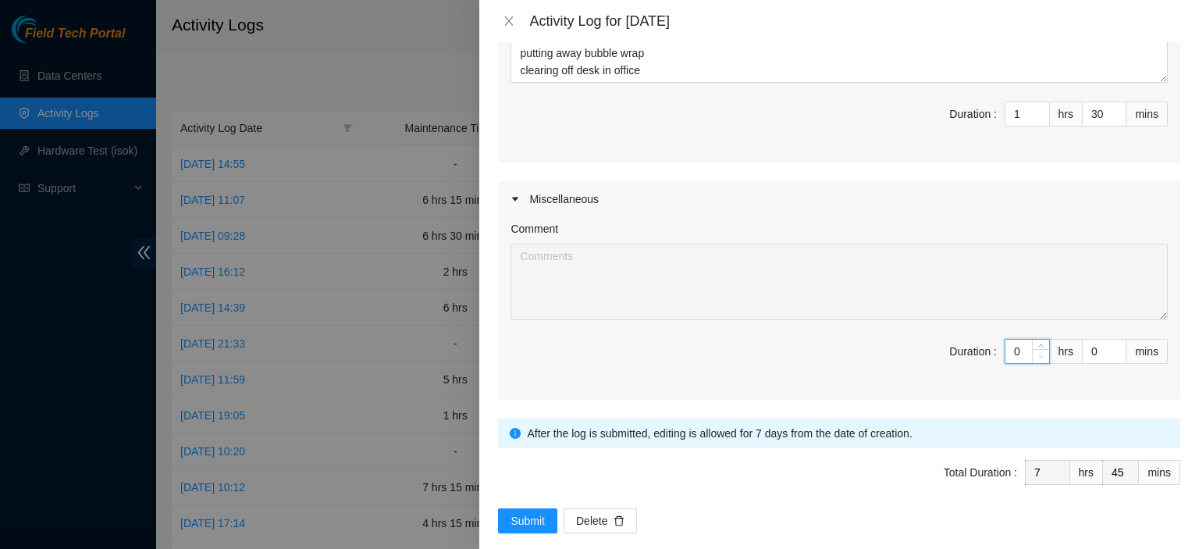
click at [1038, 354] on icon "down" at bounding box center [1040, 356] width 5 height 5
click at [529, 512] on span "Submit" at bounding box center [527, 520] width 34 height 17
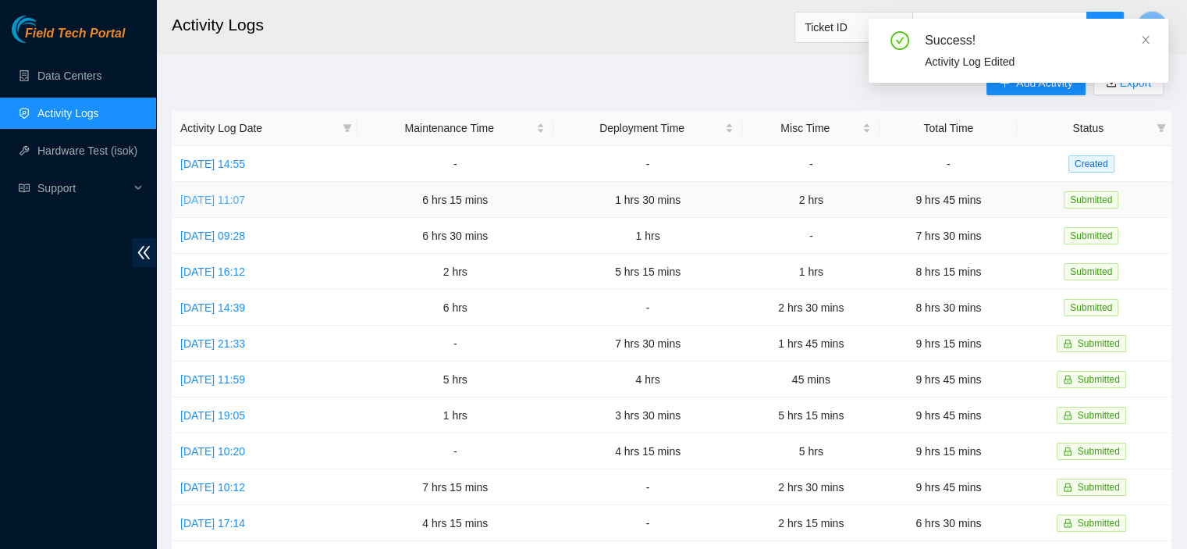
click at [245, 198] on link "Wed, 13 Aug 2025 11:07" at bounding box center [212, 200] width 65 height 12
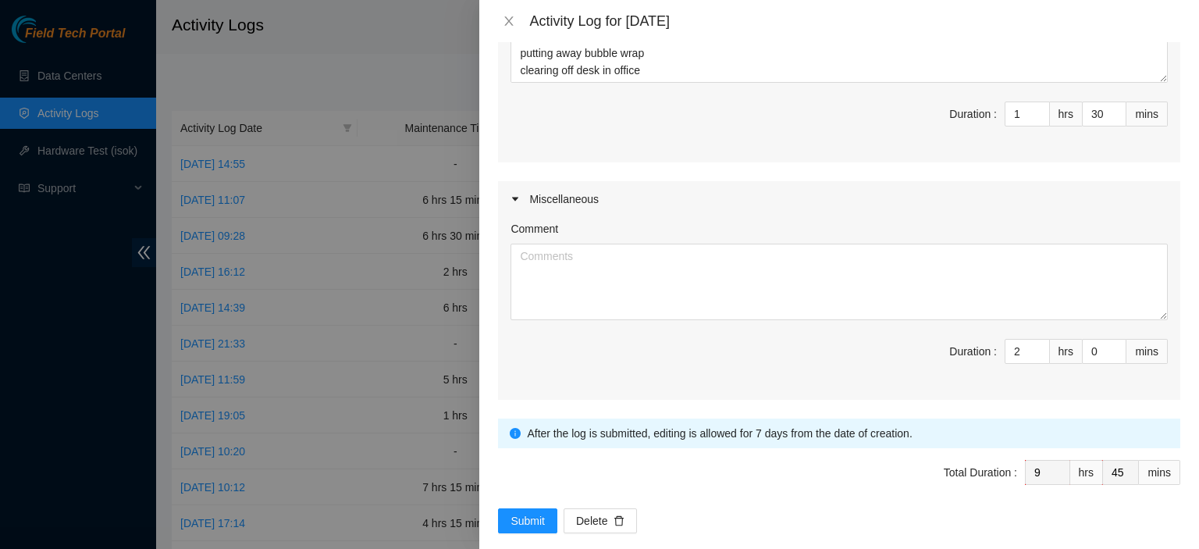
scroll to position [846, 0]
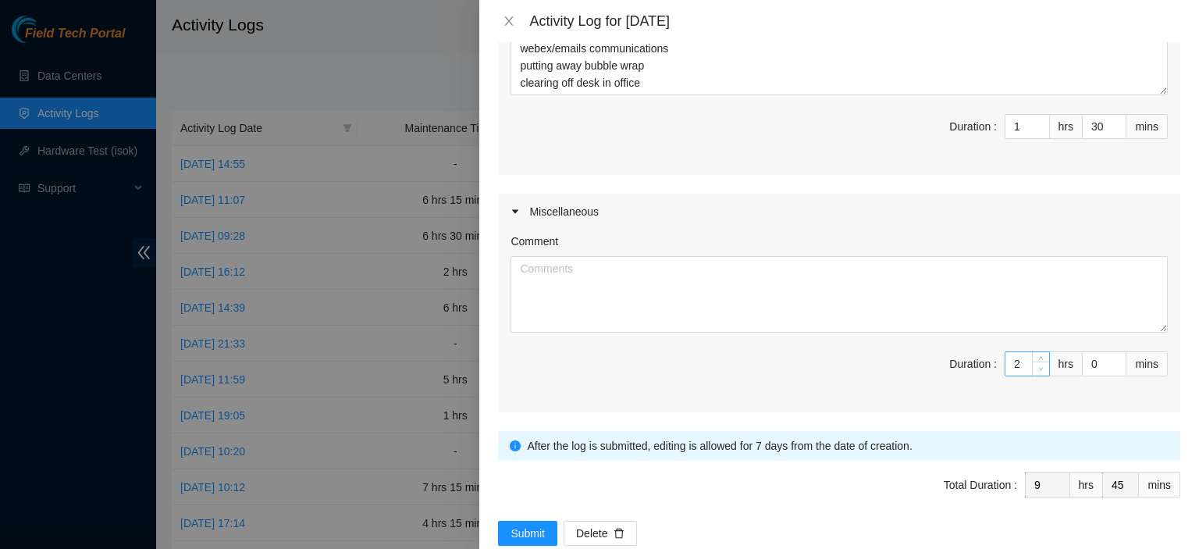
click at [1038, 366] on icon "down" at bounding box center [1040, 368] width 5 height 5
type input "1"
type input "8"
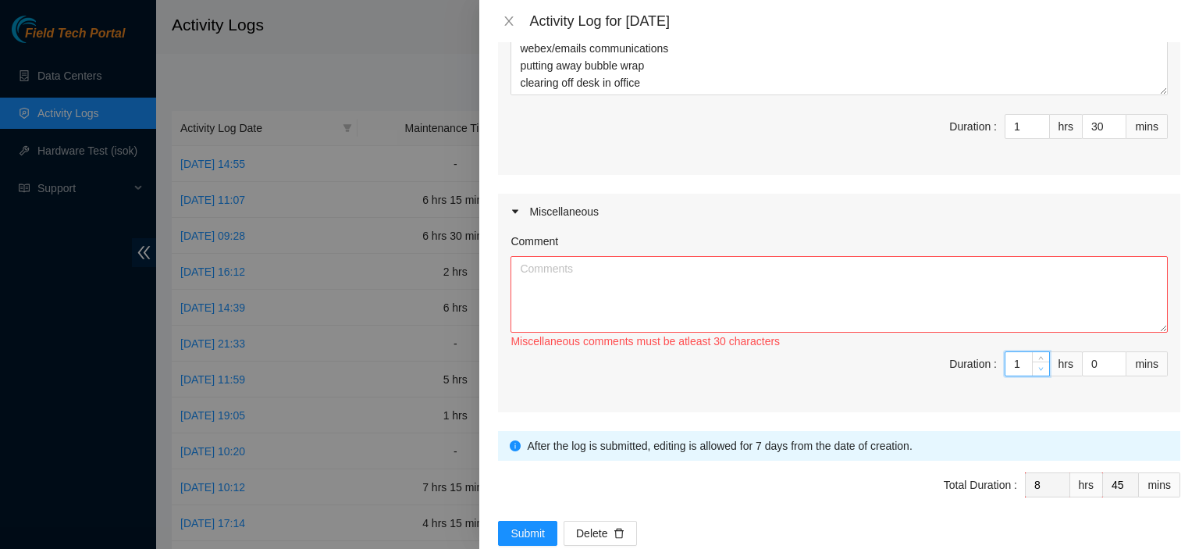
click at [1038, 366] on icon "down" at bounding box center [1040, 368] width 5 height 5
type input "0"
type input "7"
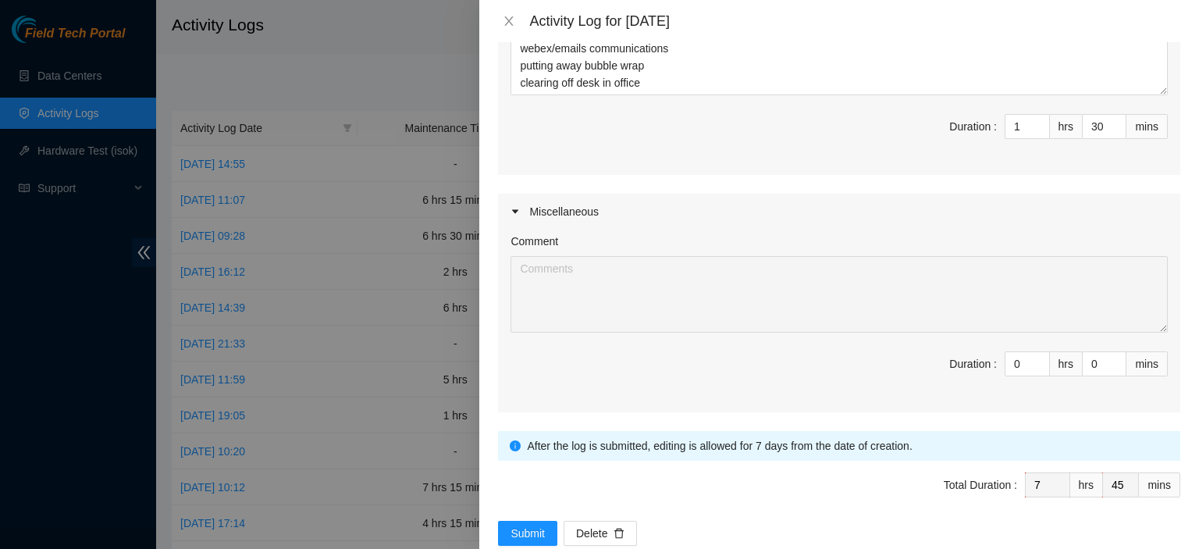
click at [518, 207] on icon "caret-right" at bounding box center [514, 211] width 9 height 9
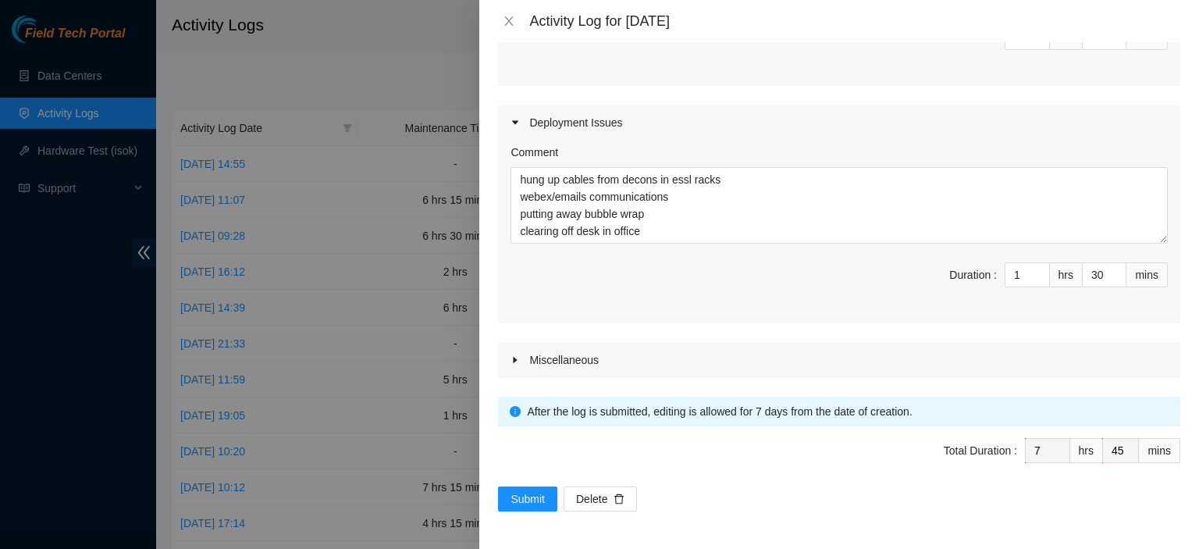
scroll to position [677, 0]
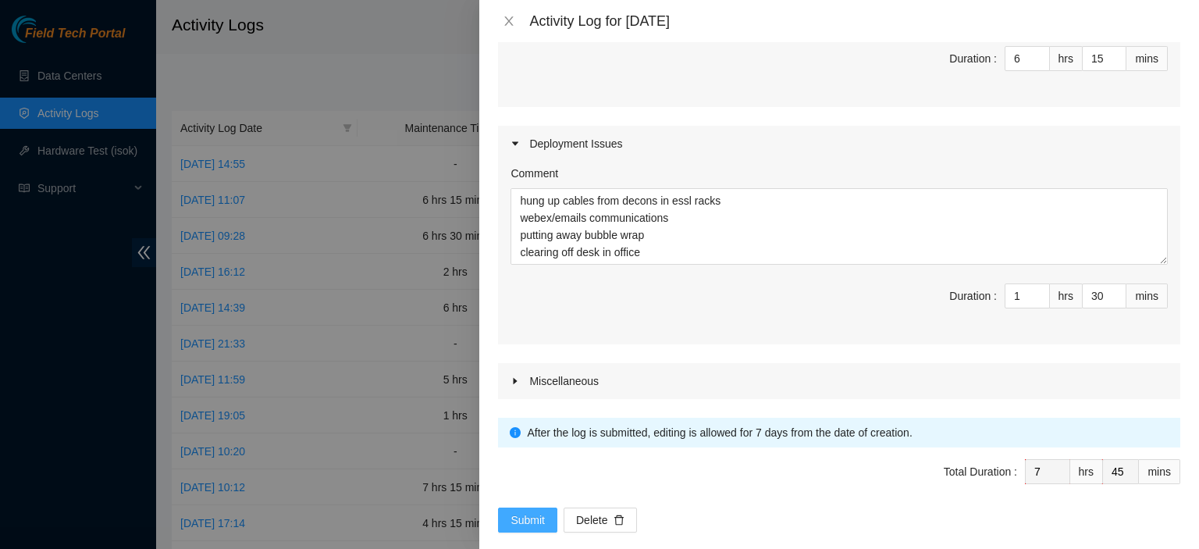
click at [535, 511] on span "Submit" at bounding box center [527, 519] width 34 height 17
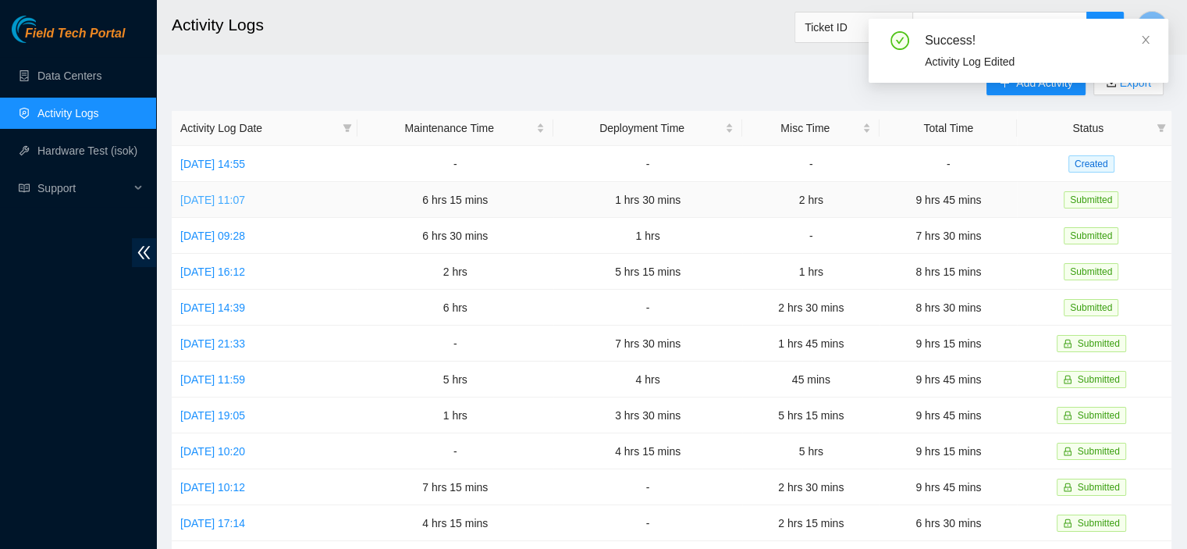
click at [206, 202] on link "Wed, 13 Aug 2025 11:07" at bounding box center [212, 200] width 65 height 12
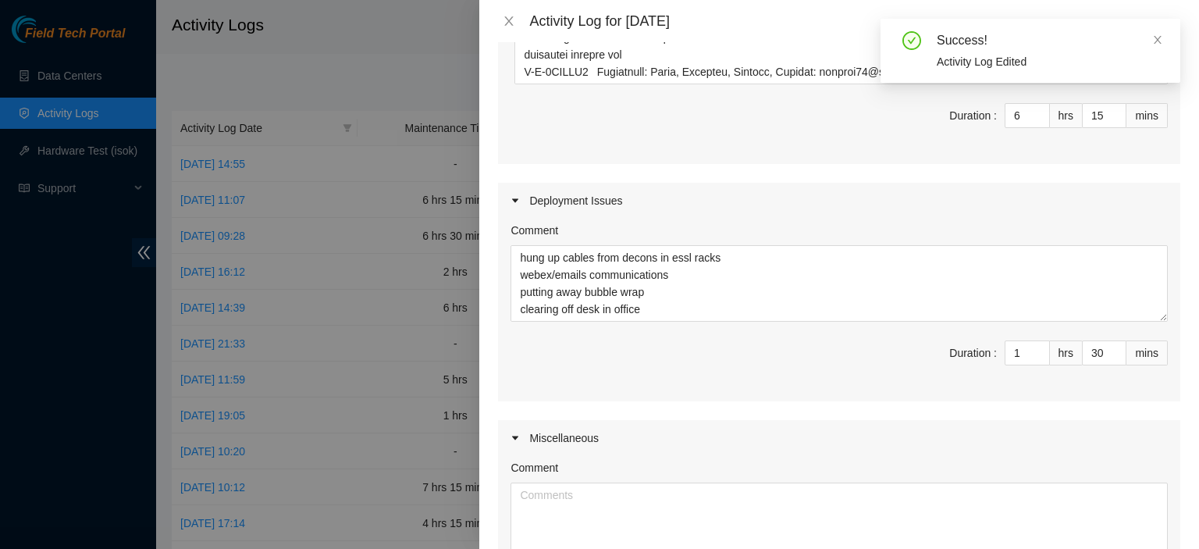
scroll to position [822, 0]
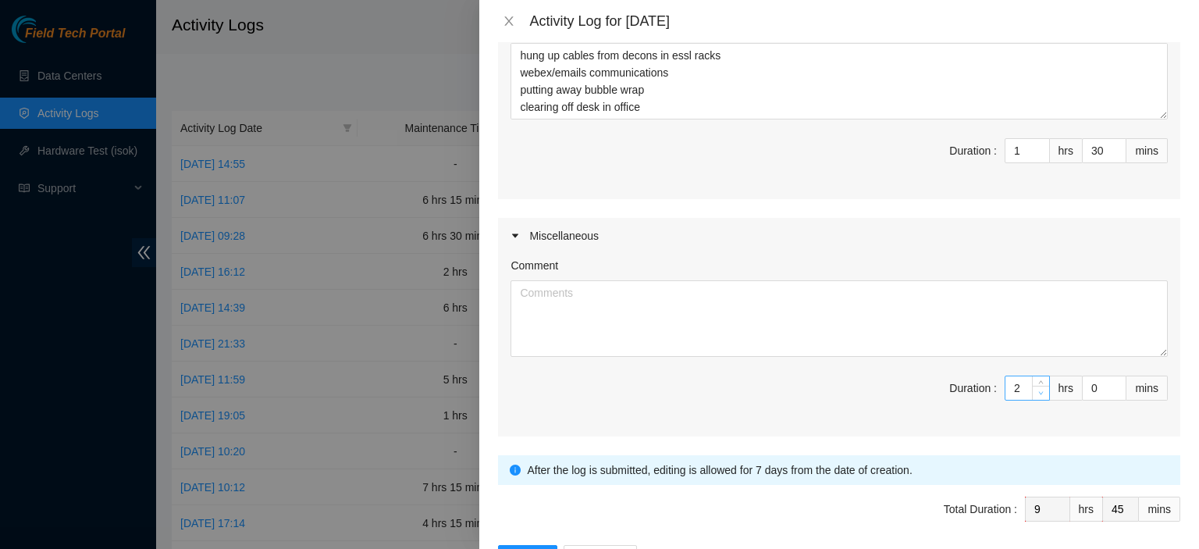
click at [1037, 389] on span "down" at bounding box center [1041, 393] width 9 height 9
type input "1"
type input "8"
click at [1037, 389] on span "down" at bounding box center [1041, 393] width 9 height 9
type input "0"
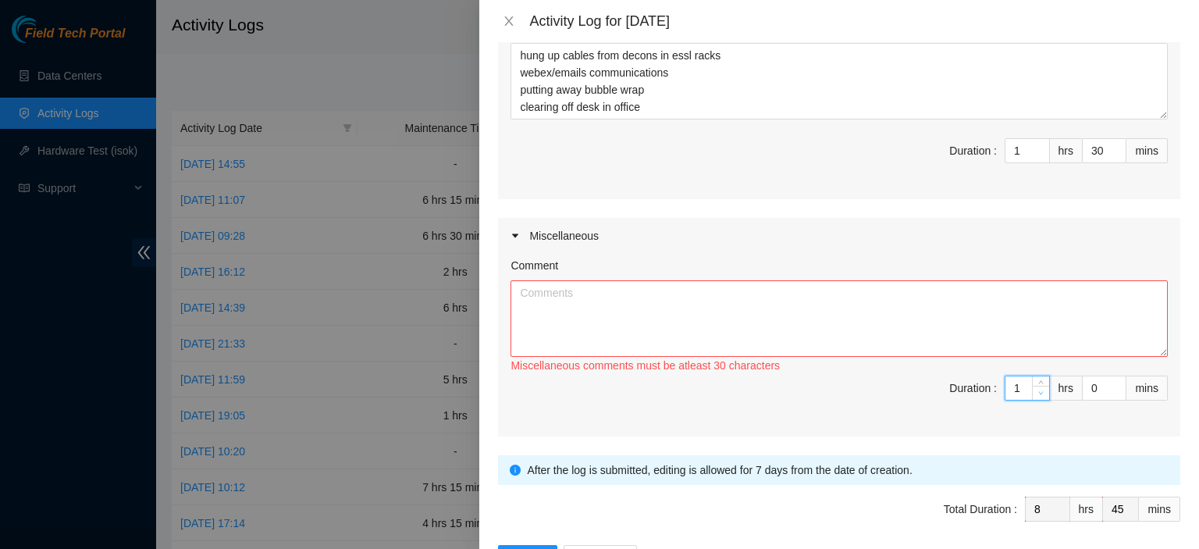
type input "7"
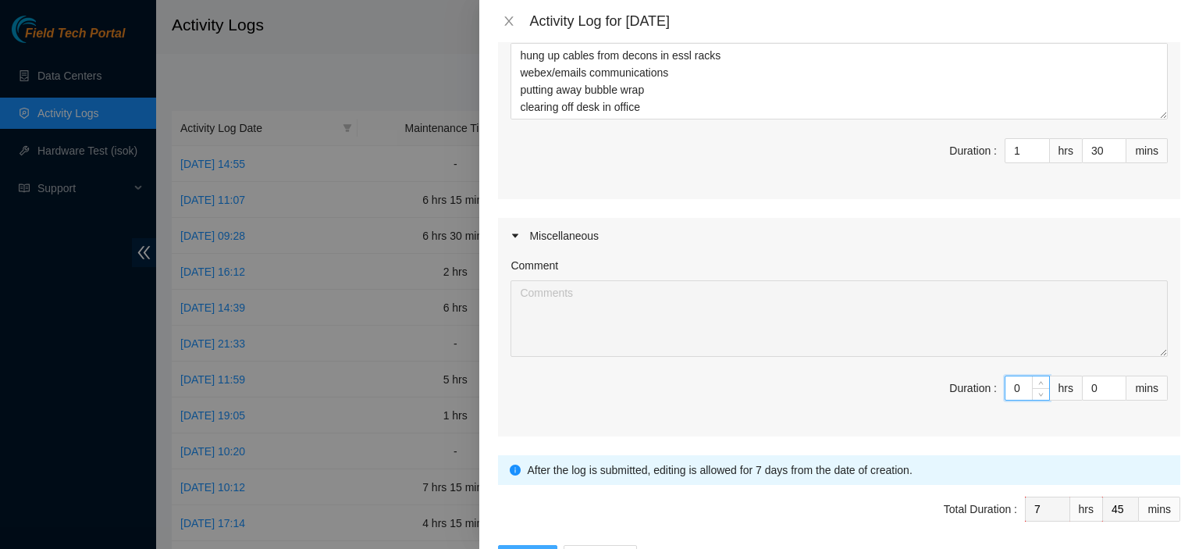
click at [517, 548] on span "Submit" at bounding box center [527, 557] width 34 height 17
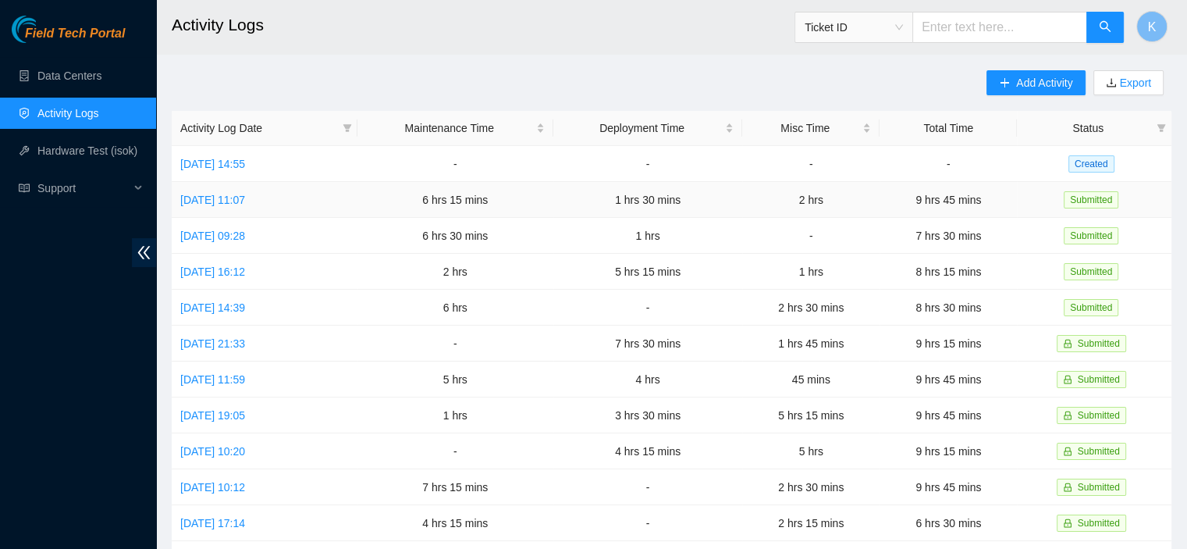
click at [269, 189] on td "Wed, 13 Aug 2025 11:07" at bounding box center [265, 200] width 186 height 36
click at [245, 197] on link "Wed, 13 Aug 2025 11:07" at bounding box center [212, 200] width 65 height 12
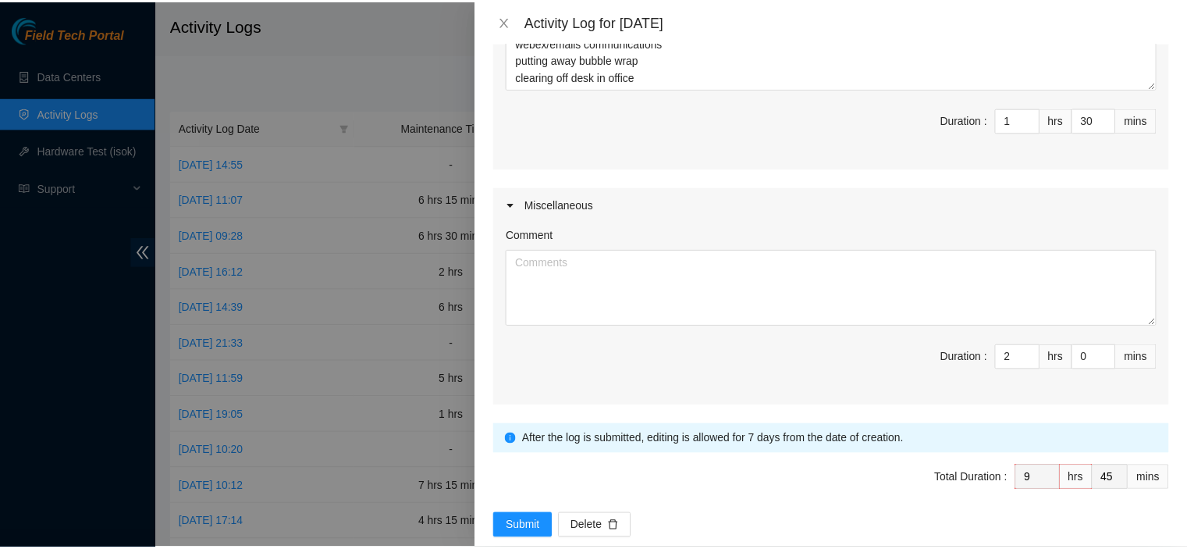
scroll to position [849, 0]
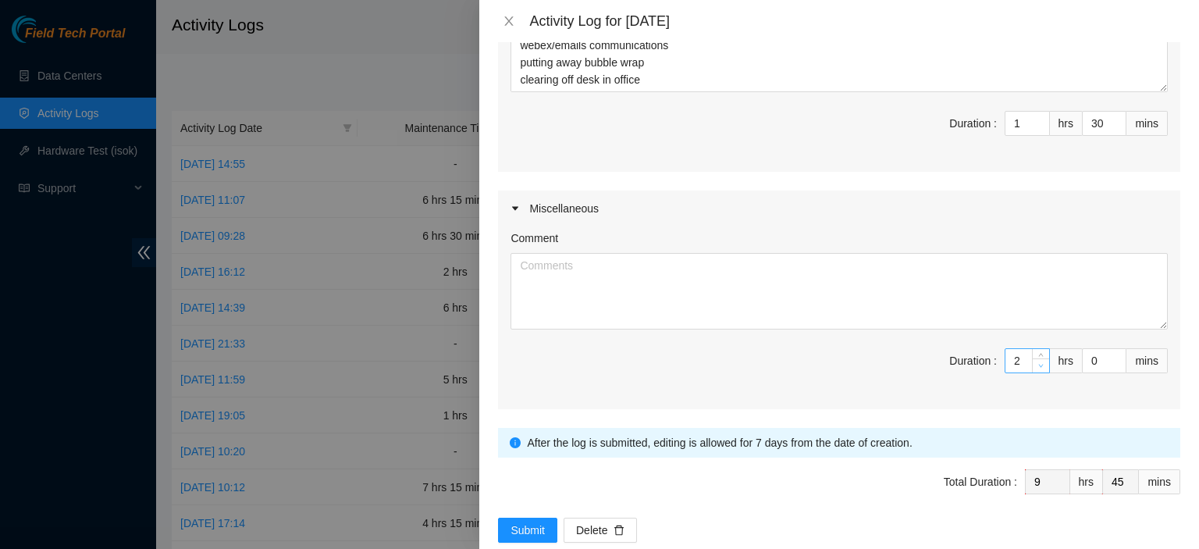
click at [1038, 363] on icon "down" at bounding box center [1040, 365] width 5 height 5
type input "1"
type input "8"
type input "0"
type input "7"
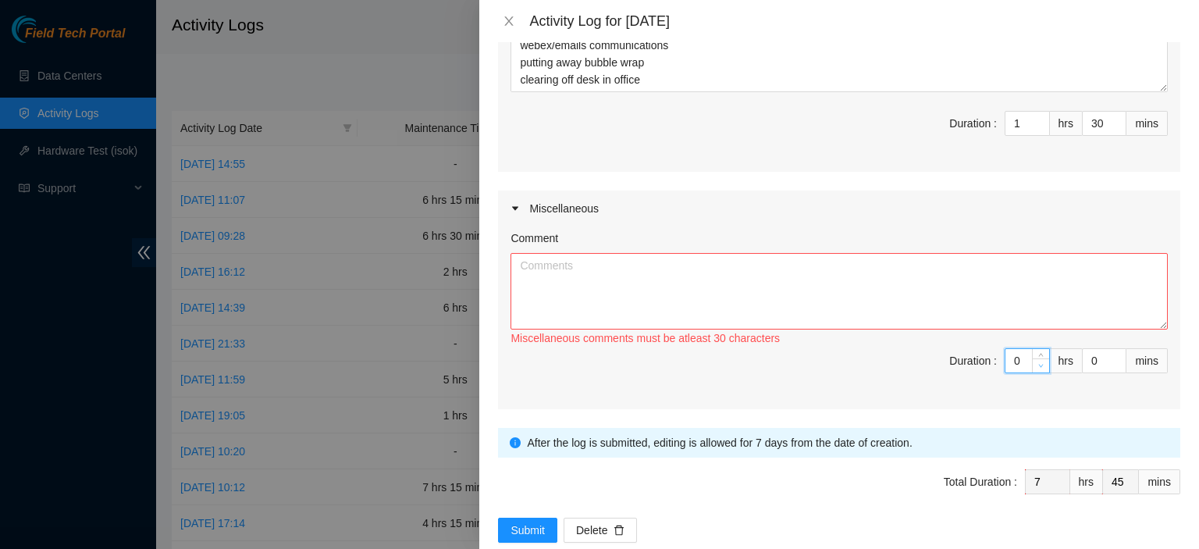
click at [1038, 363] on icon "down" at bounding box center [1040, 365] width 5 height 5
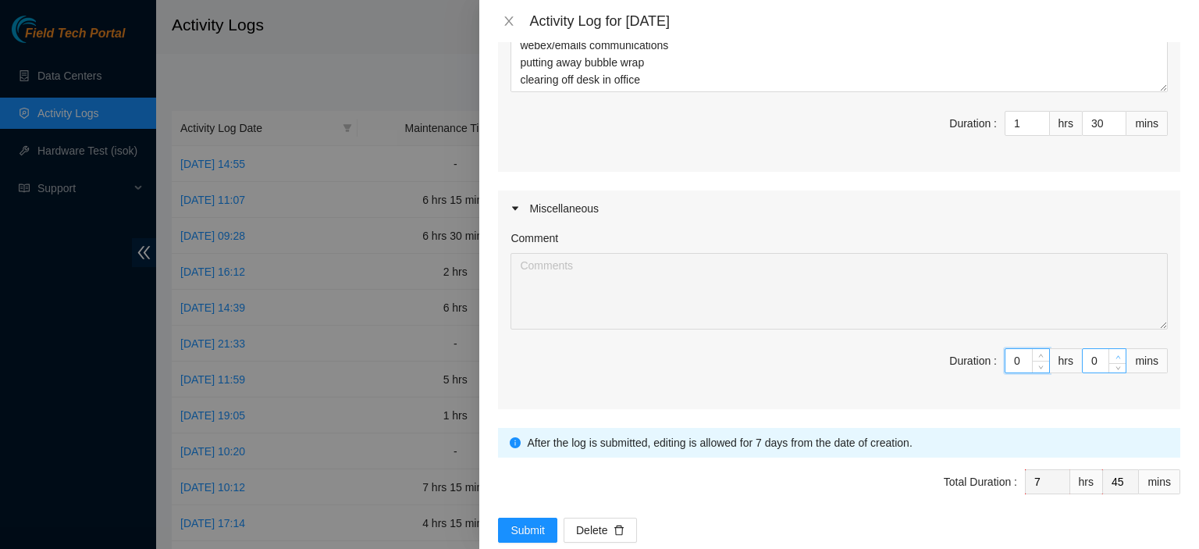
click at [1115, 354] on icon "up" at bounding box center [1117, 356] width 5 height 5
type input "1"
type input "46"
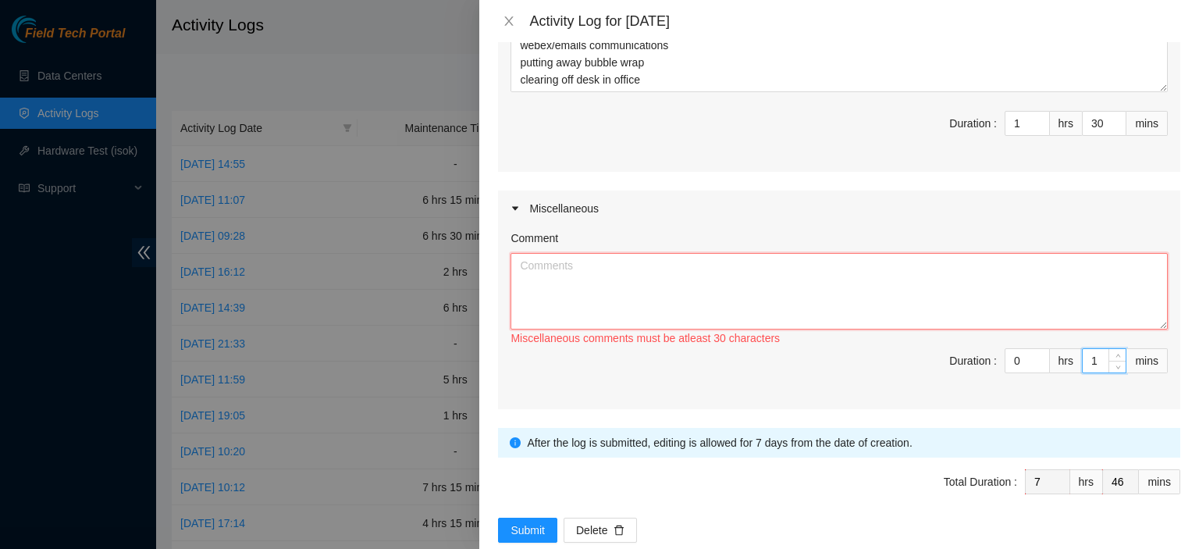
click at [1044, 279] on textarea "Comment" at bounding box center [838, 291] width 657 height 76
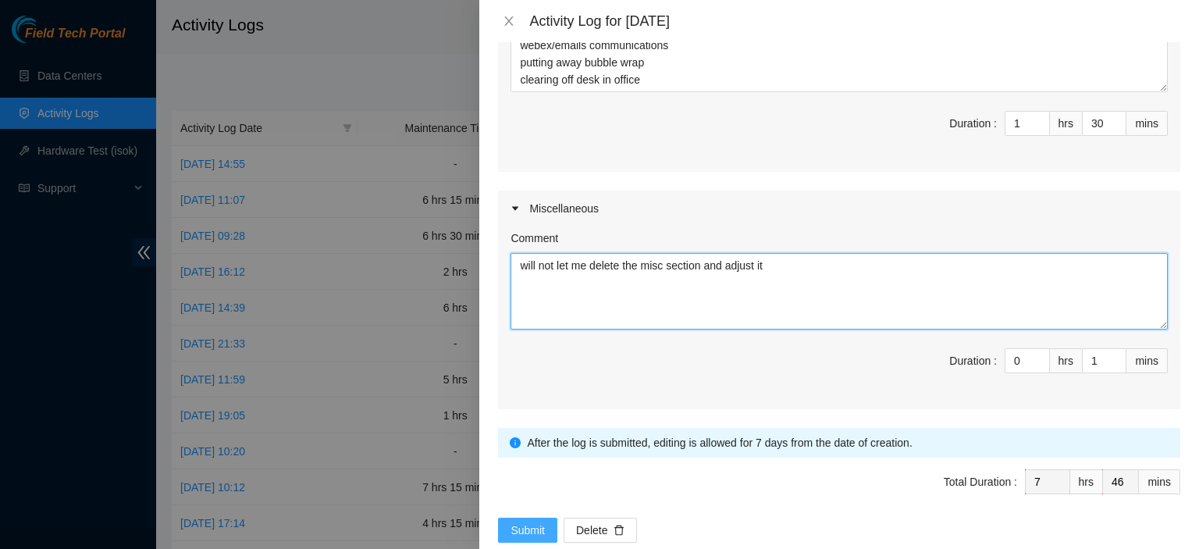
type textarea "will not let me delete the misc section and adjust it"
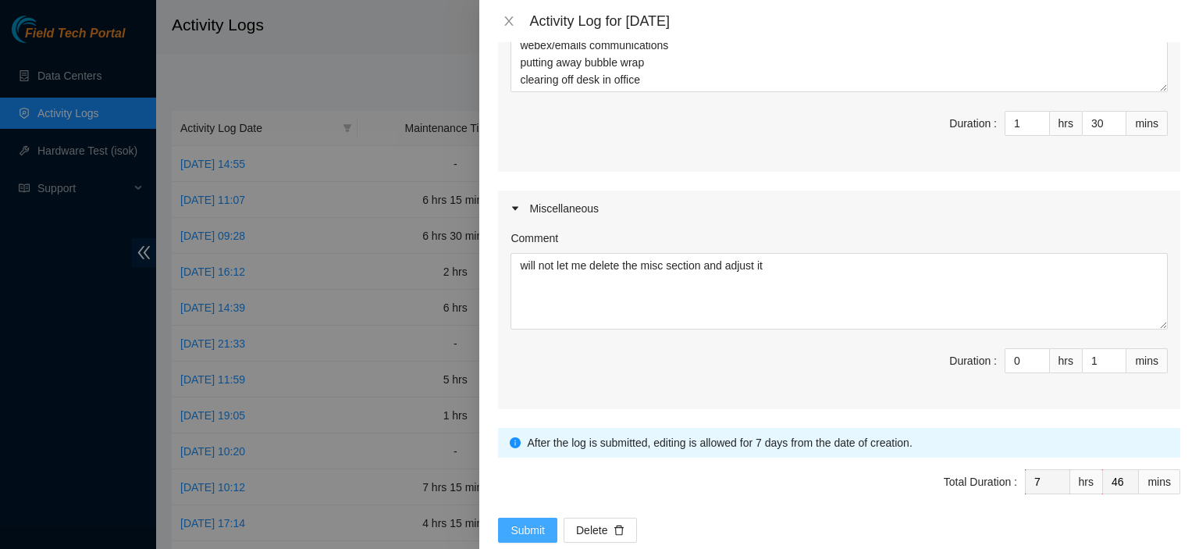
click at [524, 521] on span "Submit" at bounding box center [527, 529] width 34 height 17
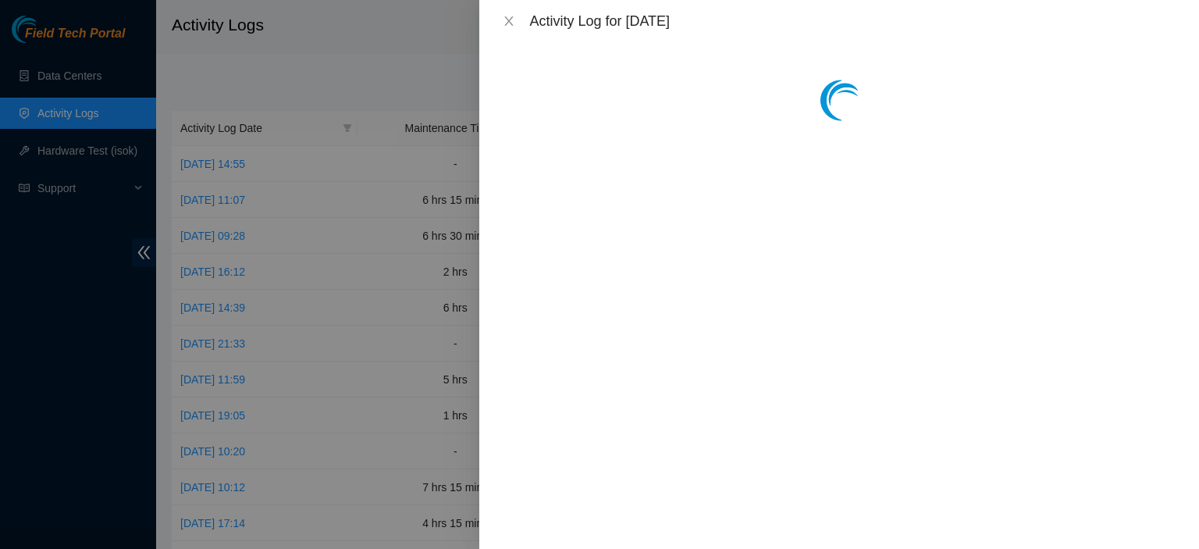
scroll to position [0, 0]
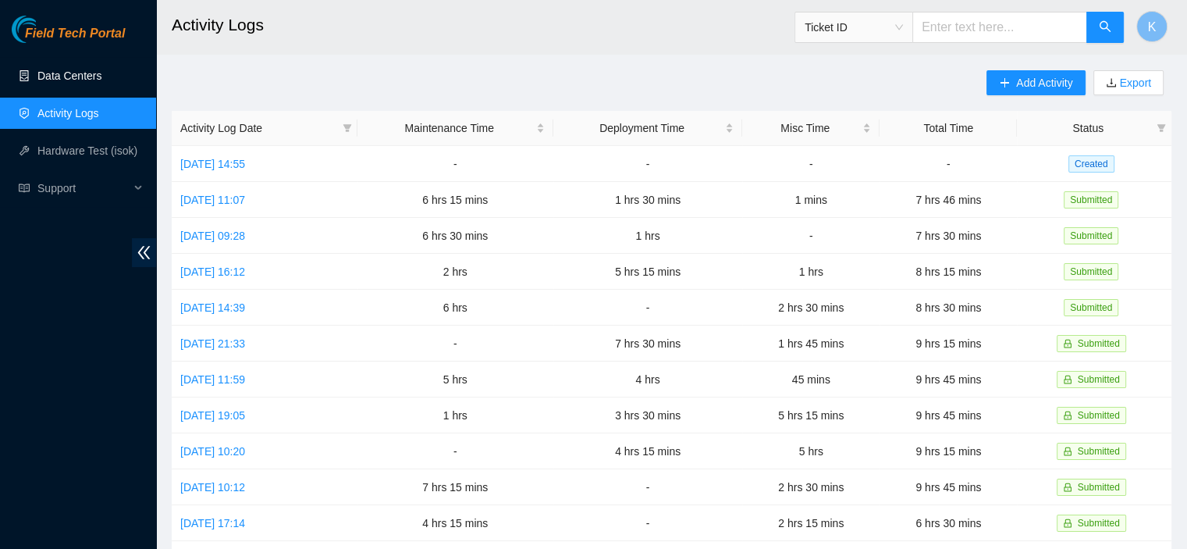
click at [41, 71] on link "Data Centers" at bounding box center [69, 75] width 64 height 12
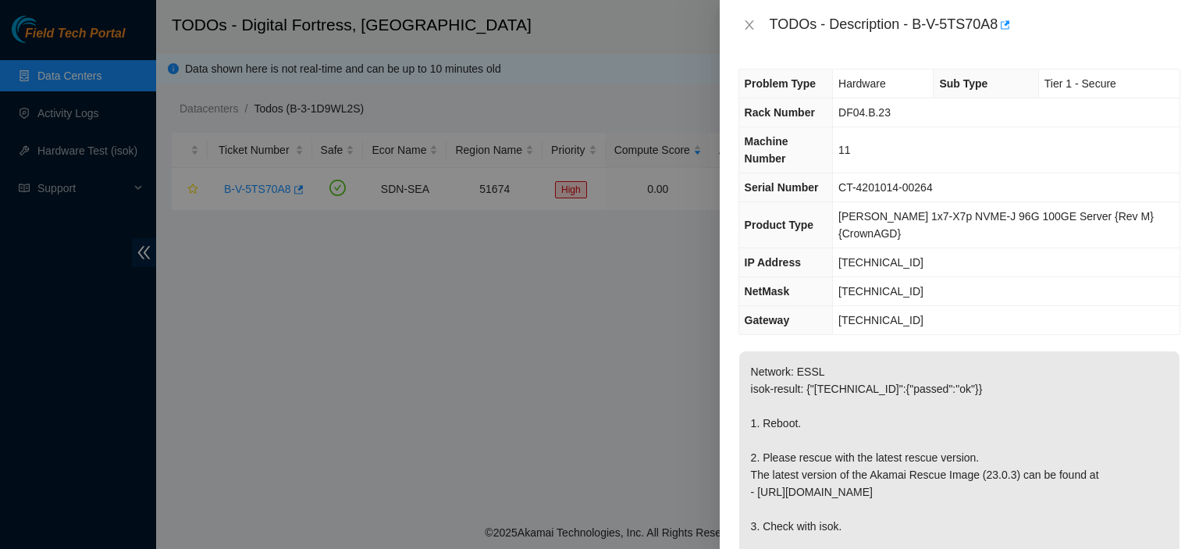
scroll to position [220, 0]
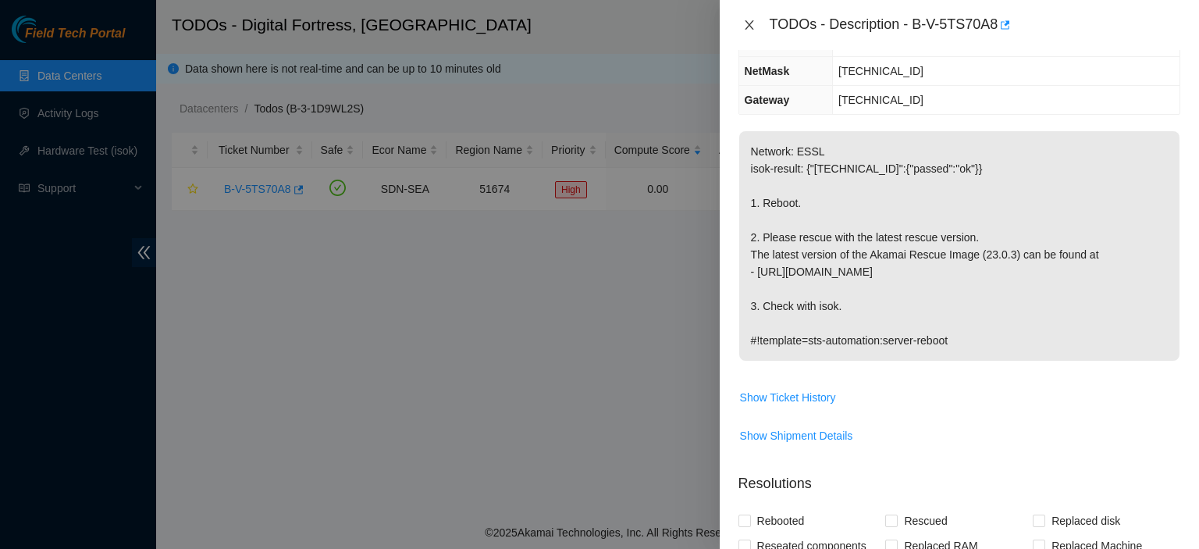
click at [745, 29] on icon "close" at bounding box center [749, 24] width 9 height 9
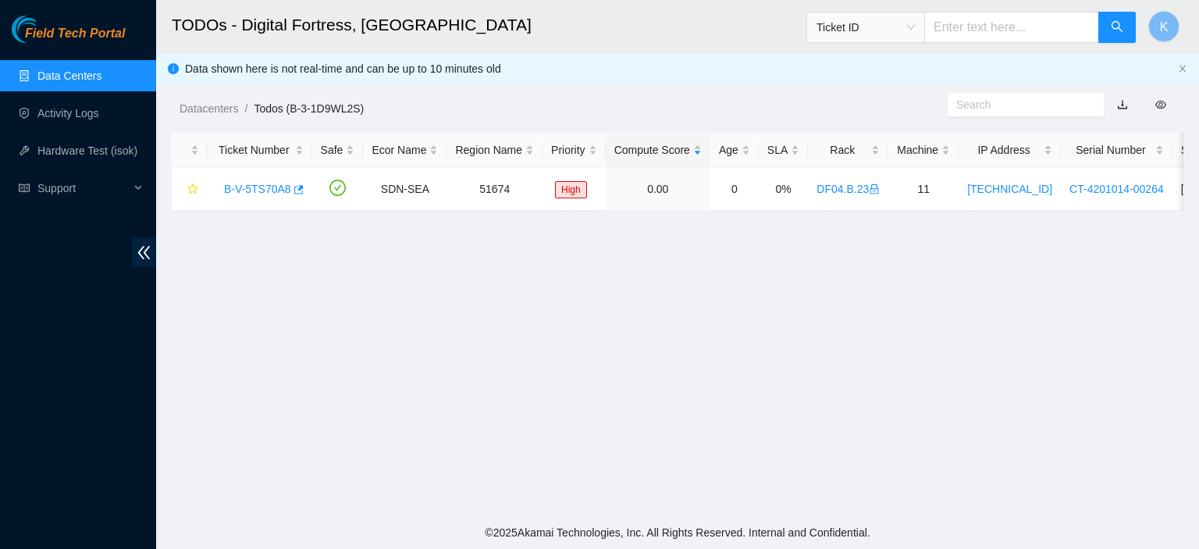
click at [83, 72] on link "Data Centers" at bounding box center [69, 75] width 64 height 12
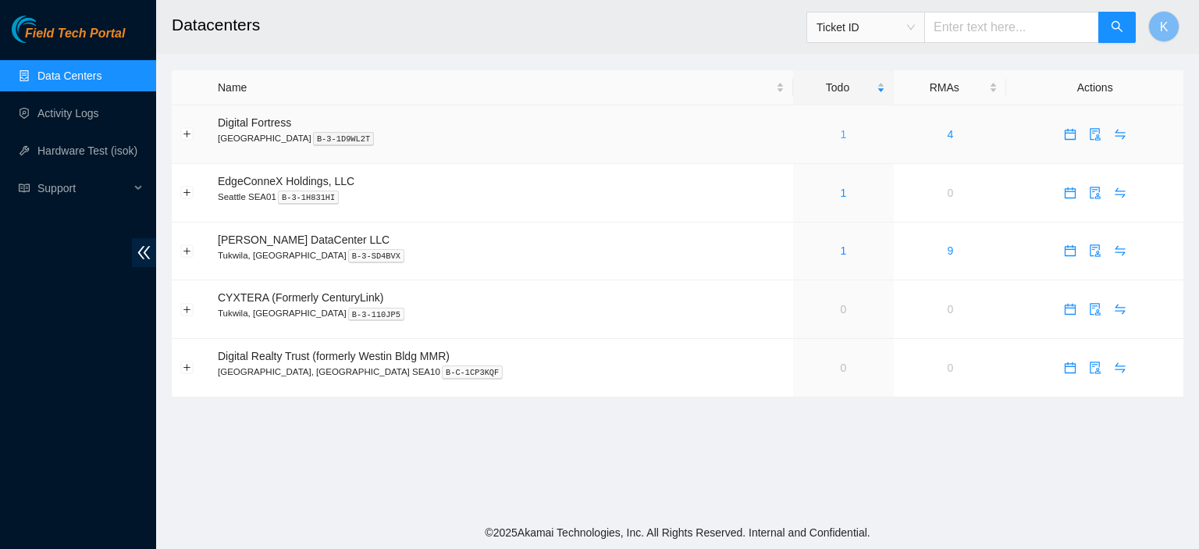
click at [841, 137] on link "1" at bounding box center [844, 134] width 6 height 12
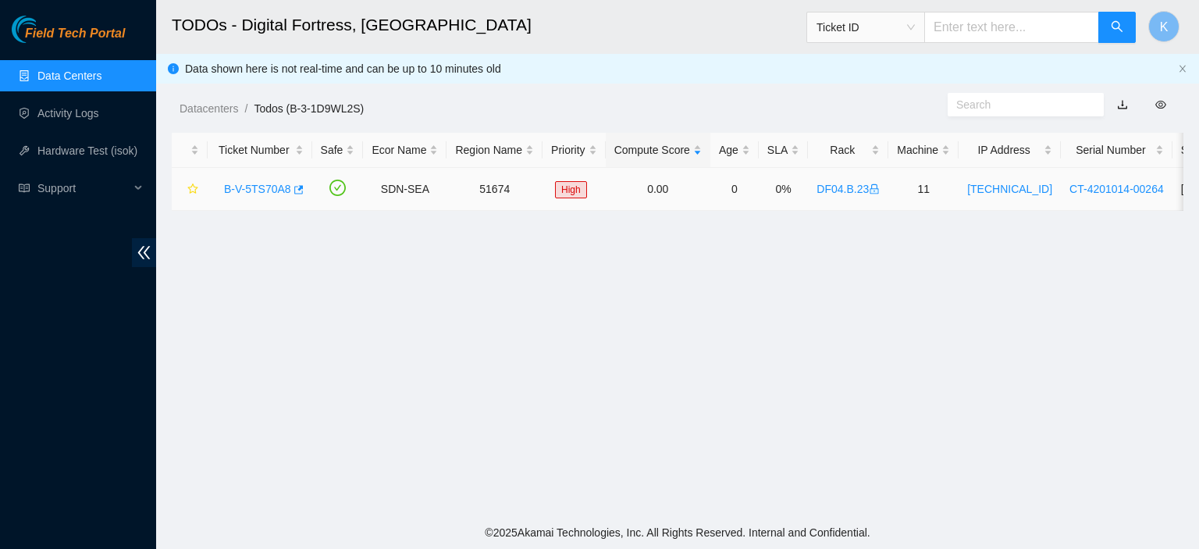
click at [259, 191] on link "B-V-5TS70A8" at bounding box center [257, 189] width 67 height 12
